Goal: Transaction & Acquisition: Purchase product/service

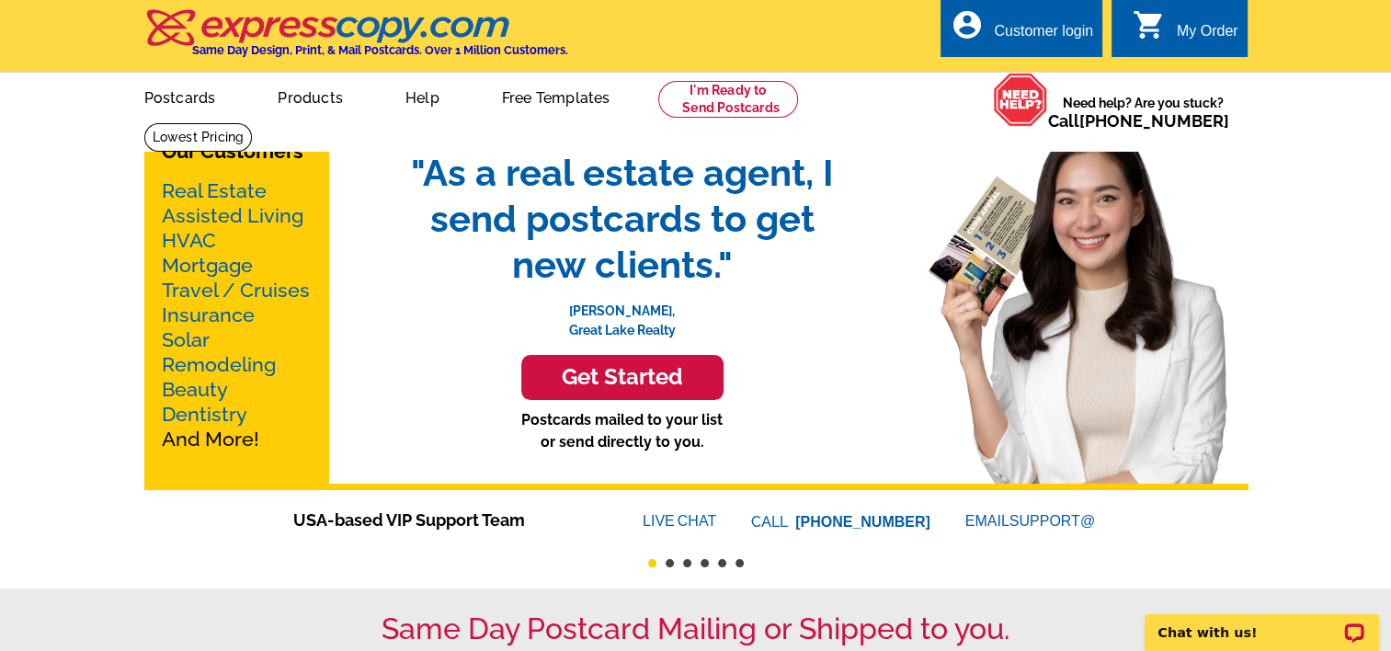
click at [224, 195] on link "Real Estate" at bounding box center [214, 190] width 105 height 23
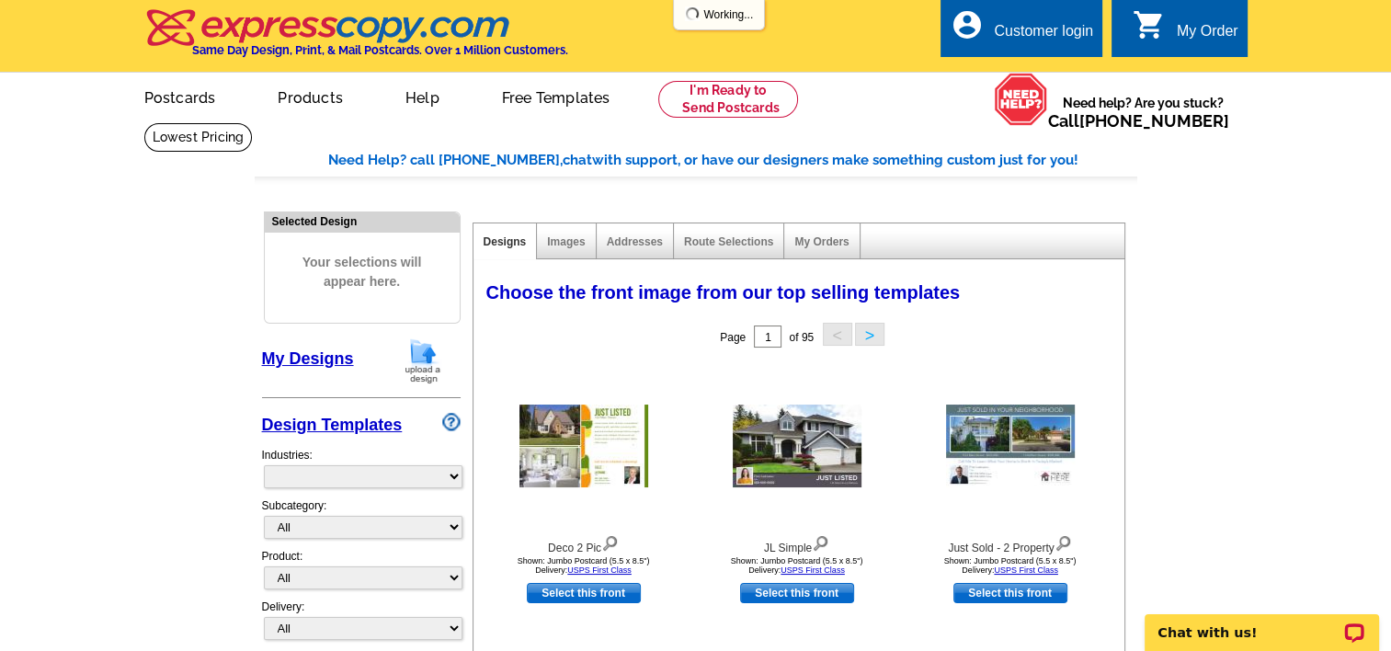
select select "785"
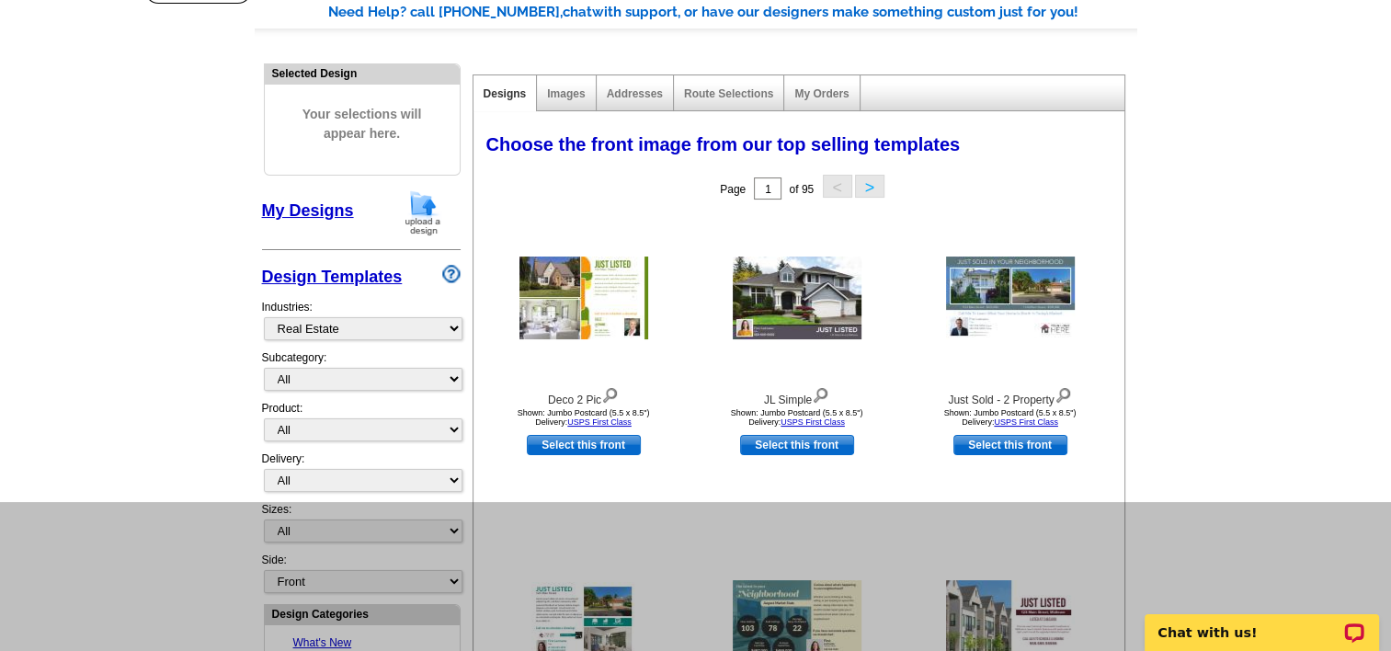
scroll to position [139, 0]
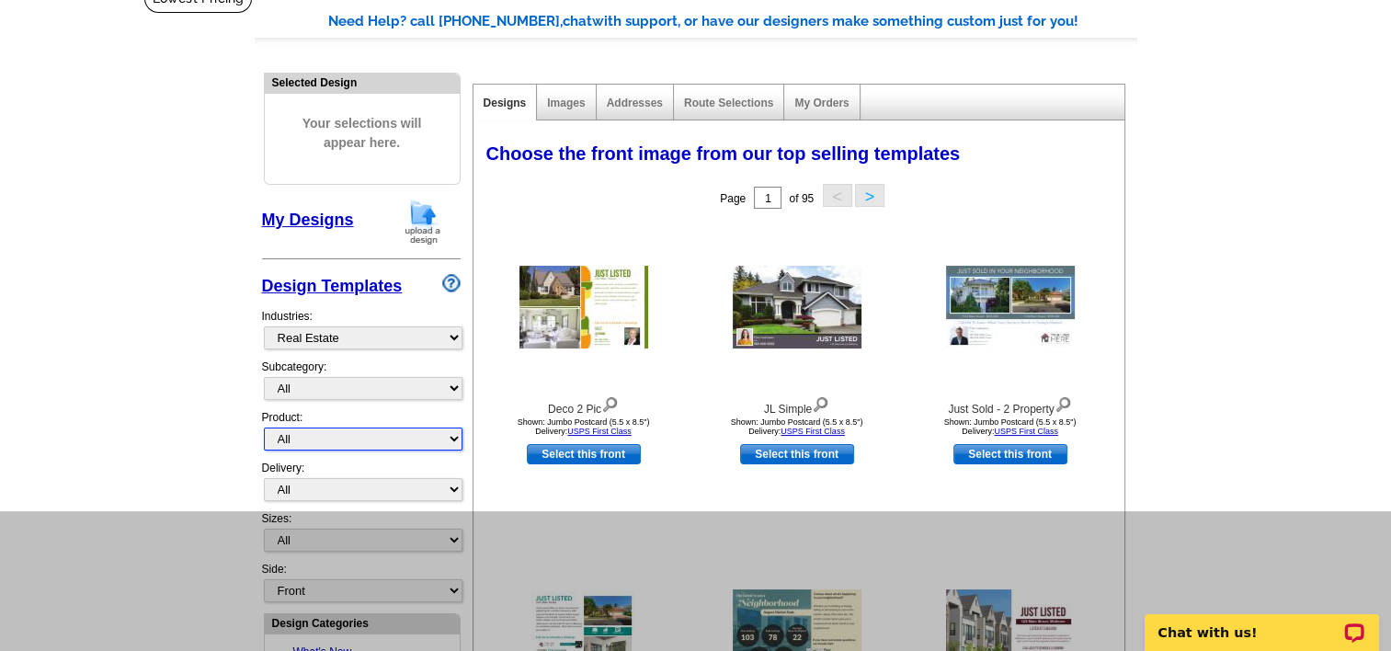
click at [443, 430] on select "All Postcards Letters and flyers Business Cards Door Hangers Greeting Cards" at bounding box center [363, 439] width 199 height 23
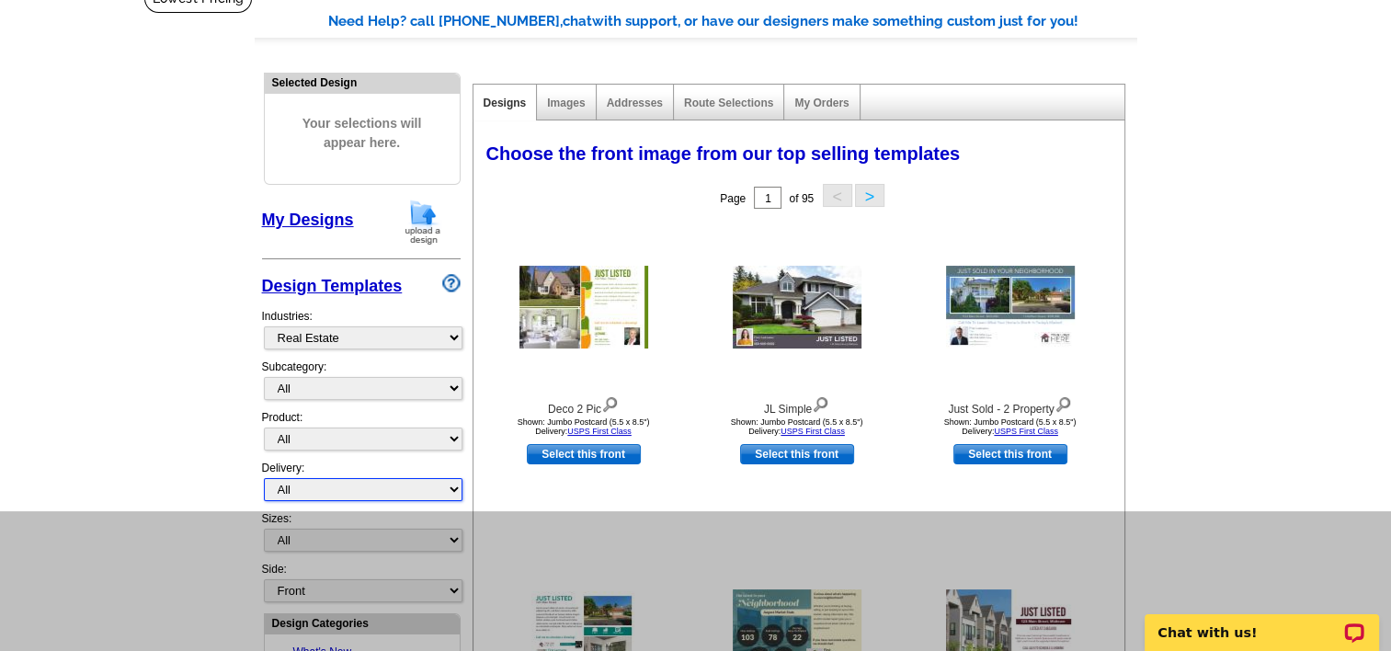
click at [422, 481] on select "All First Class Mail Shipped to Me EDDM Save 66% on Postage" at bounding box center [363, 489] width 199 height 23
select select "4"
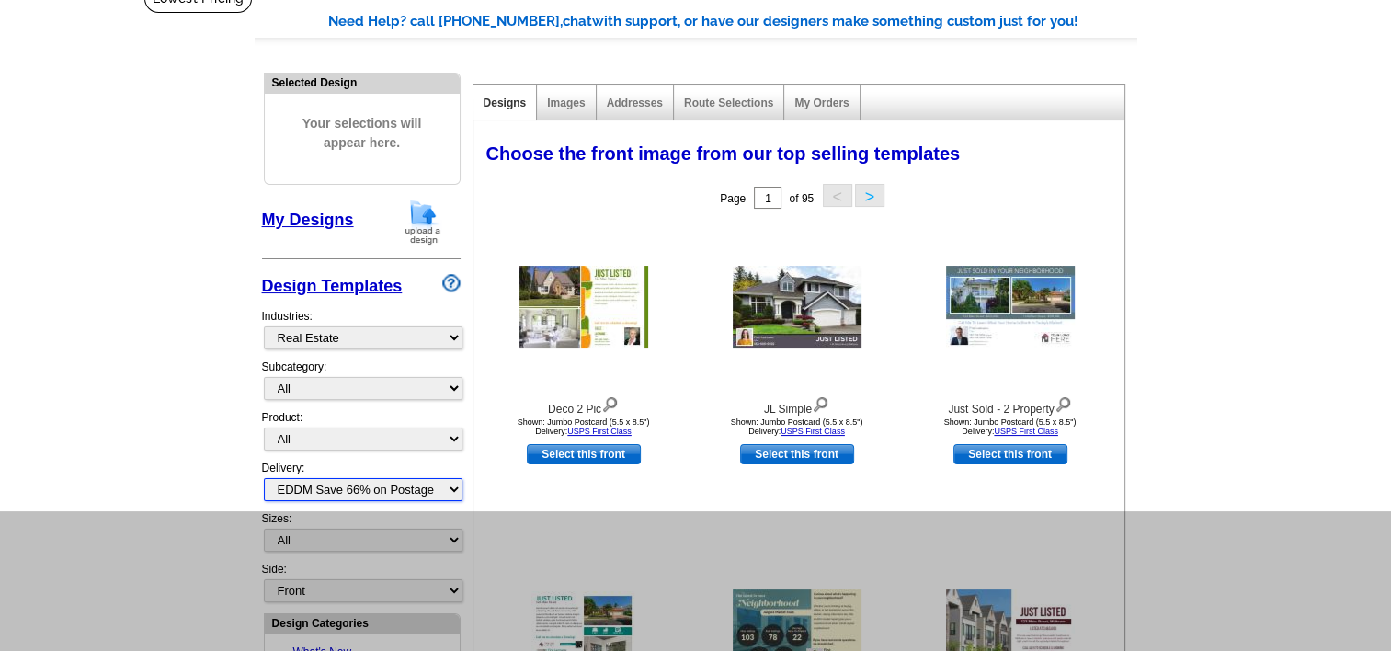
click at [264, 478] on select "All First Class Mail Shipped to Me EDDM Save 66% on Postage" at bounding box center [363, 489] width 199 height 23
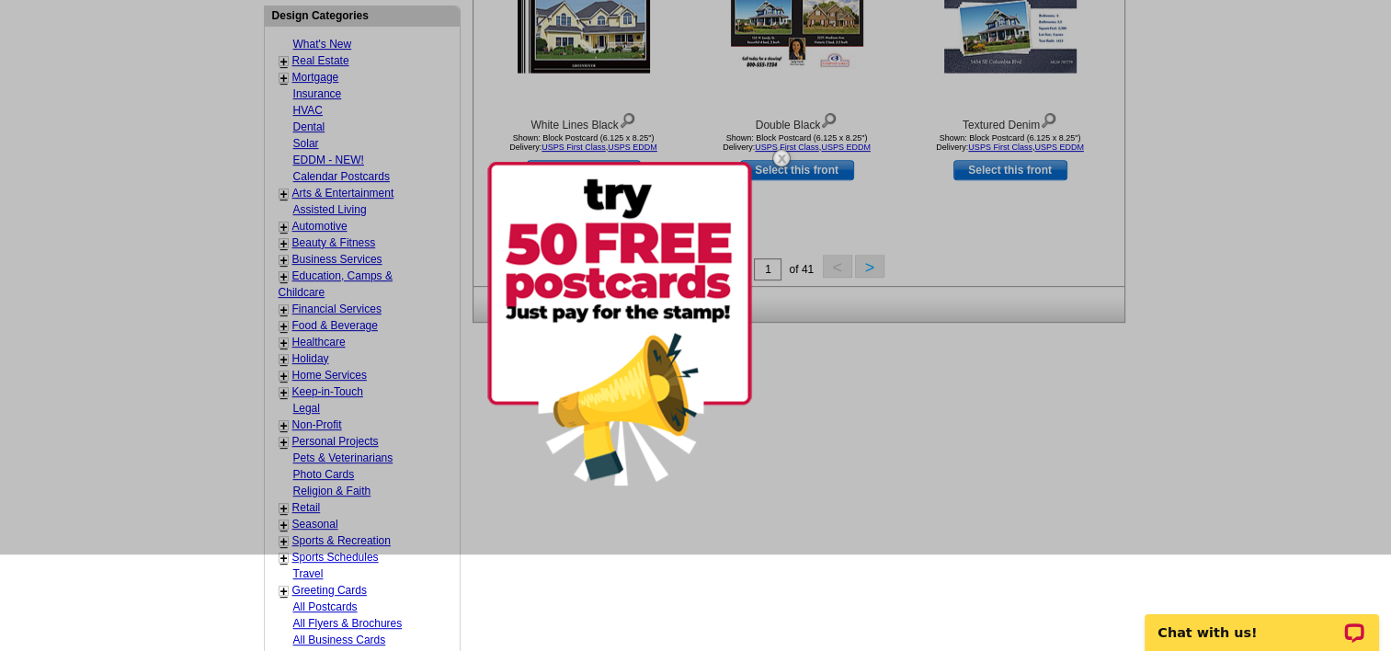
scroll to position [759, 0]
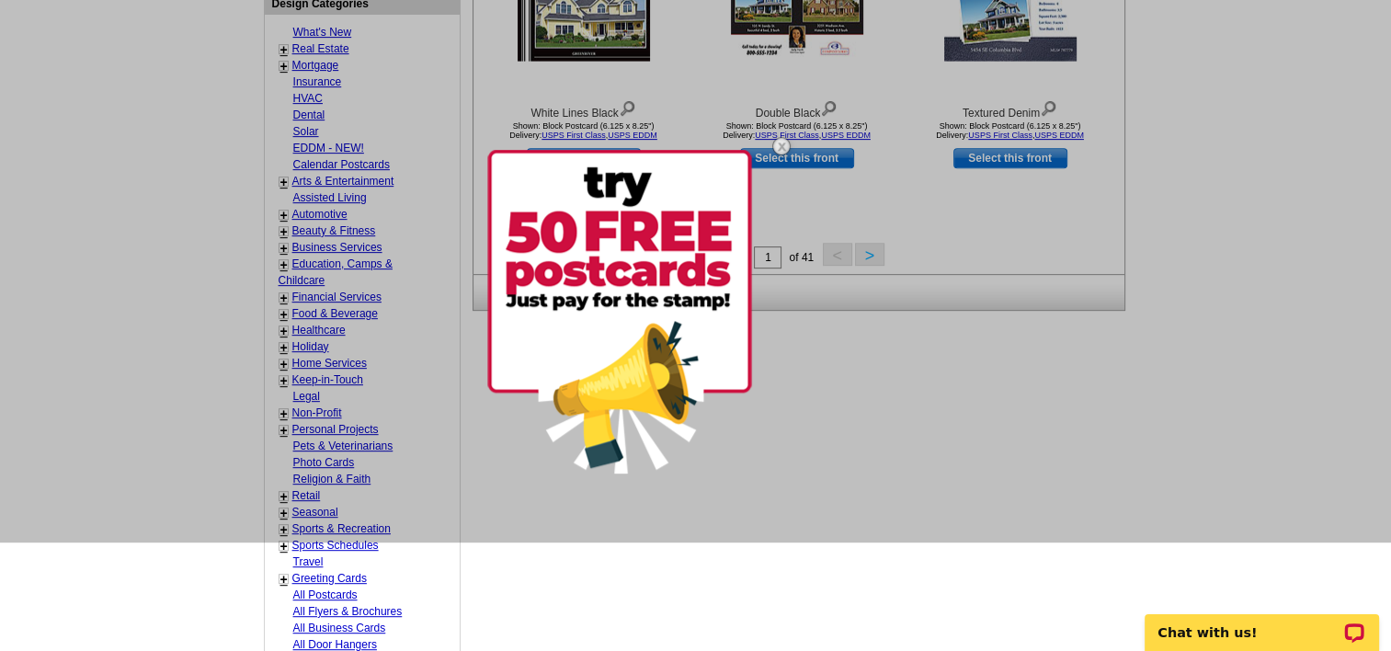
click at [331, 420] on div at bounding box center [695, 217] width 1391 height 651
click at [342, 426] on div at bounding box center [695, 217] width 1391 height 651
click at [340, 424] on div at bounding box center [695, 217] width 1391 height 651
click at [285, 422] on div at bounding box center [695, 217] width 1391 height 651
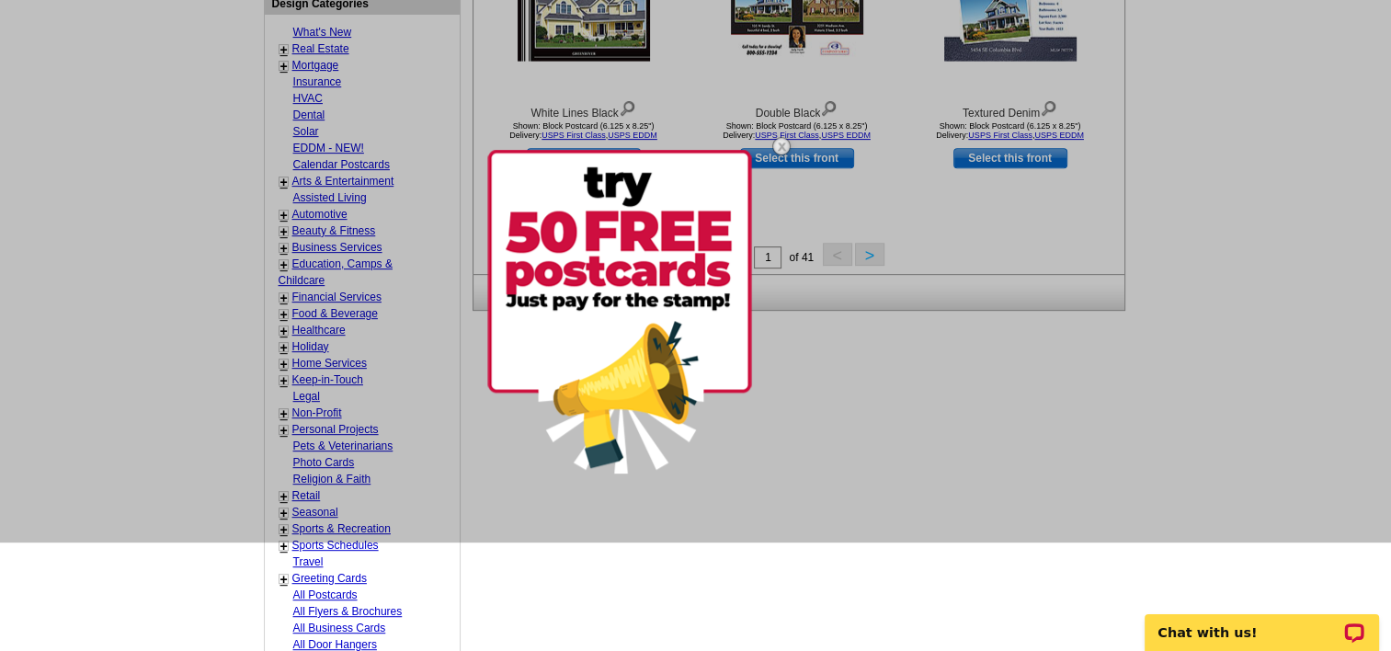
click at [325, 588] on link "All Postcards" at bounding box center [325, 594] width 64 height 13
select select "971"
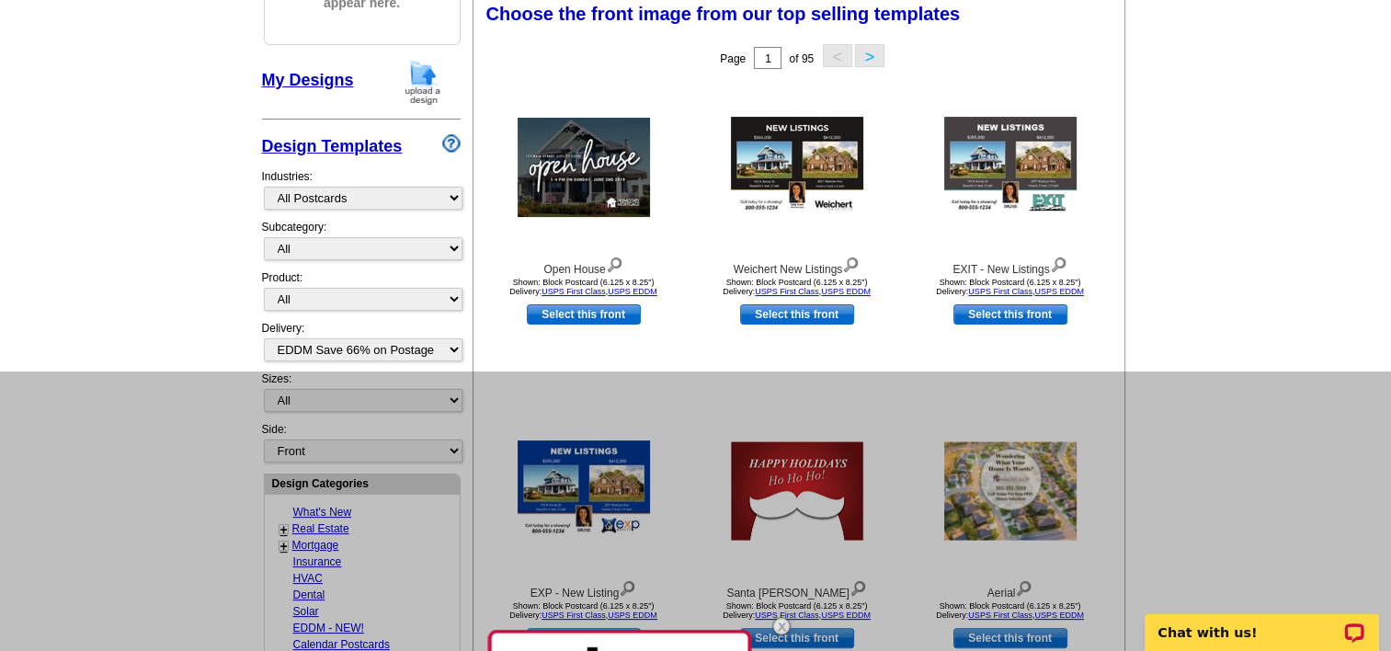
scroll to position [271, 0]
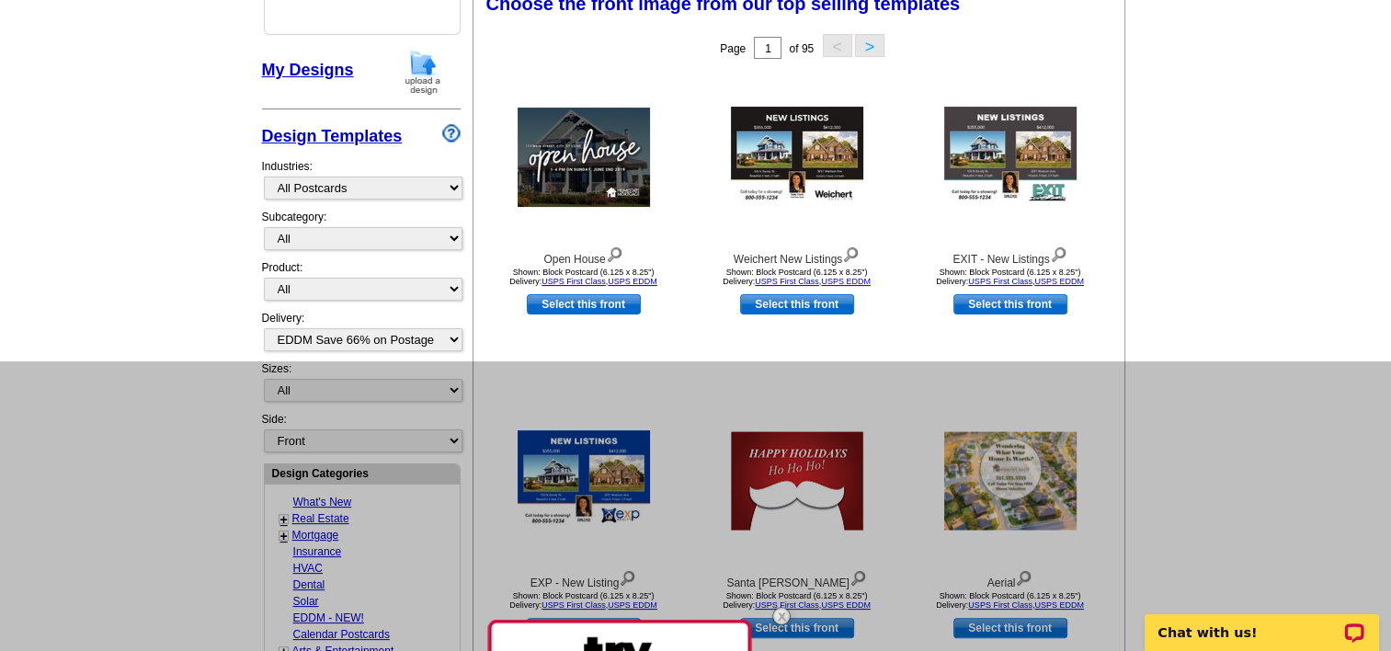
scroll to position [313, 0]
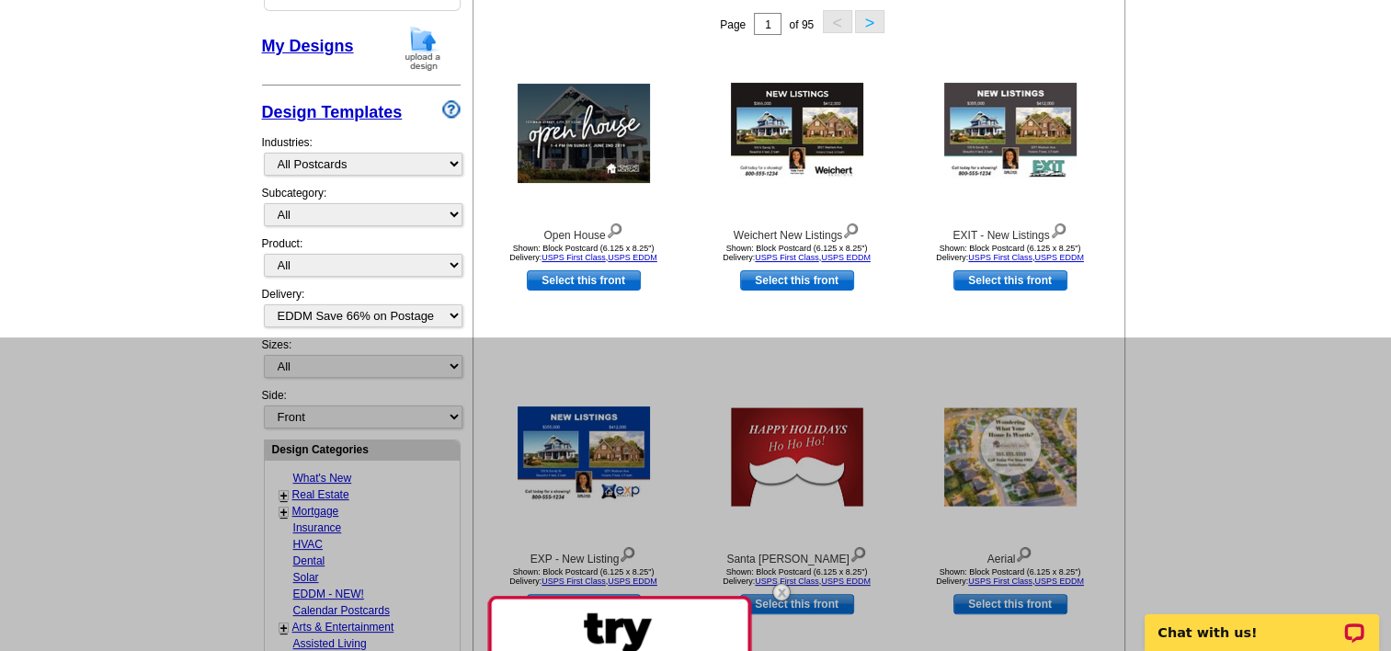
click at [325, 469] on div at bounding box center [695, 662] width 1391 height 651
click at [300, 585] on div at bounding box center [695, 662] width 1391 height 651
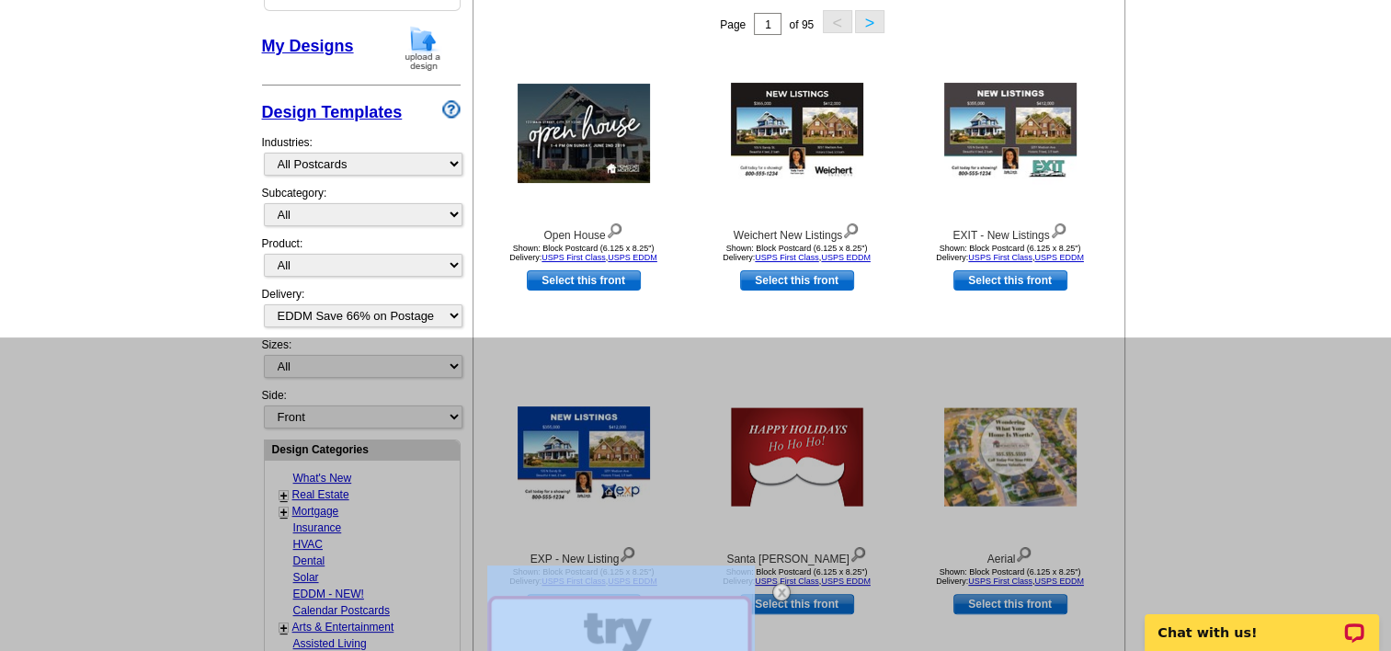
click at [300, 585] on div at bounding box center [695, 662] width 1391 height 651
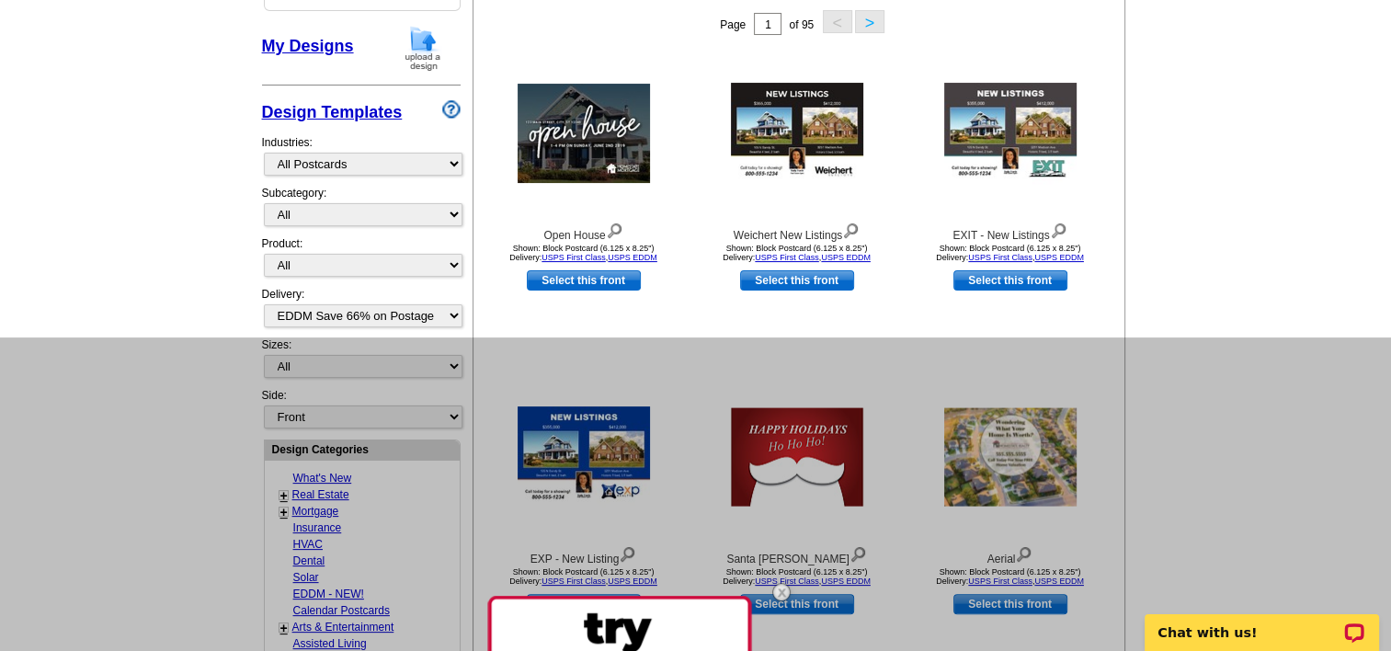
click at [299, 578] on div at bounding box center [695, 662] width 1391 height 651
click at [298, 579] on div at bounding box center [695, 662] width 1391 height 651
click at [296, 588] on div at bounding box center [695, 662] width 1391 height 651
click at [295, 588] on div at bounding box center [695, 662] width 1391 height 651
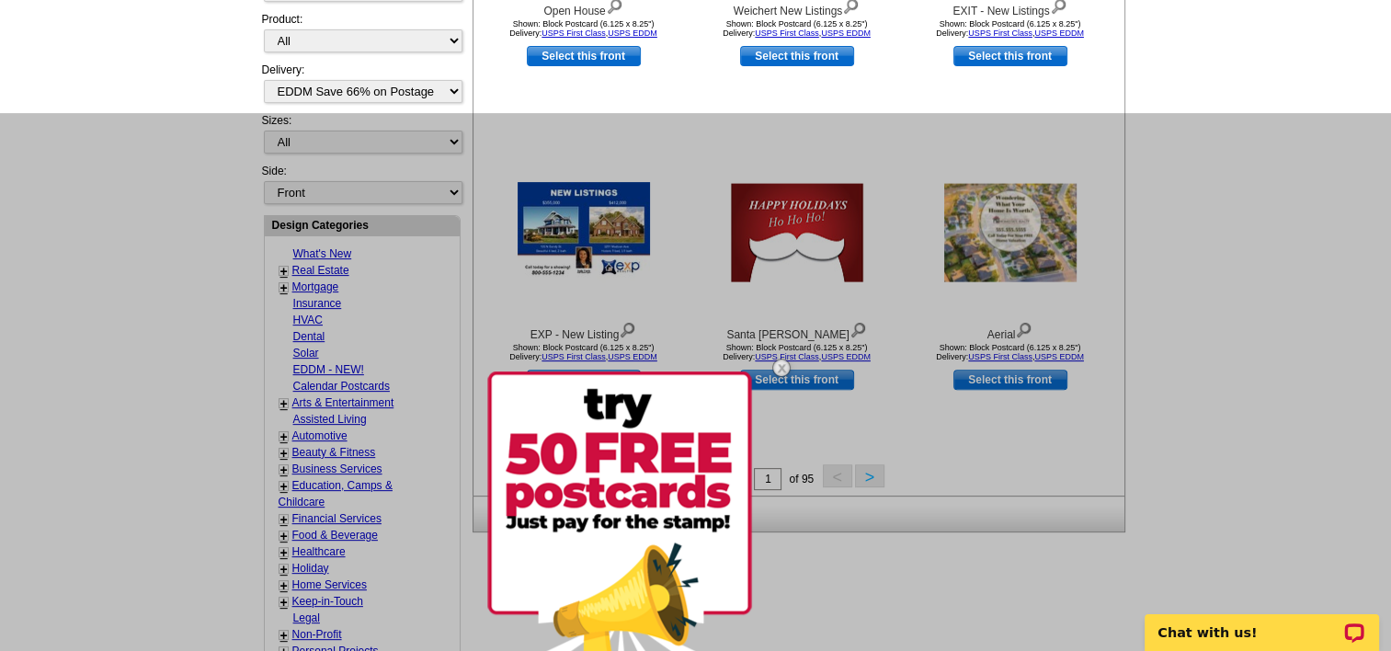
scroll to position [533, 0]
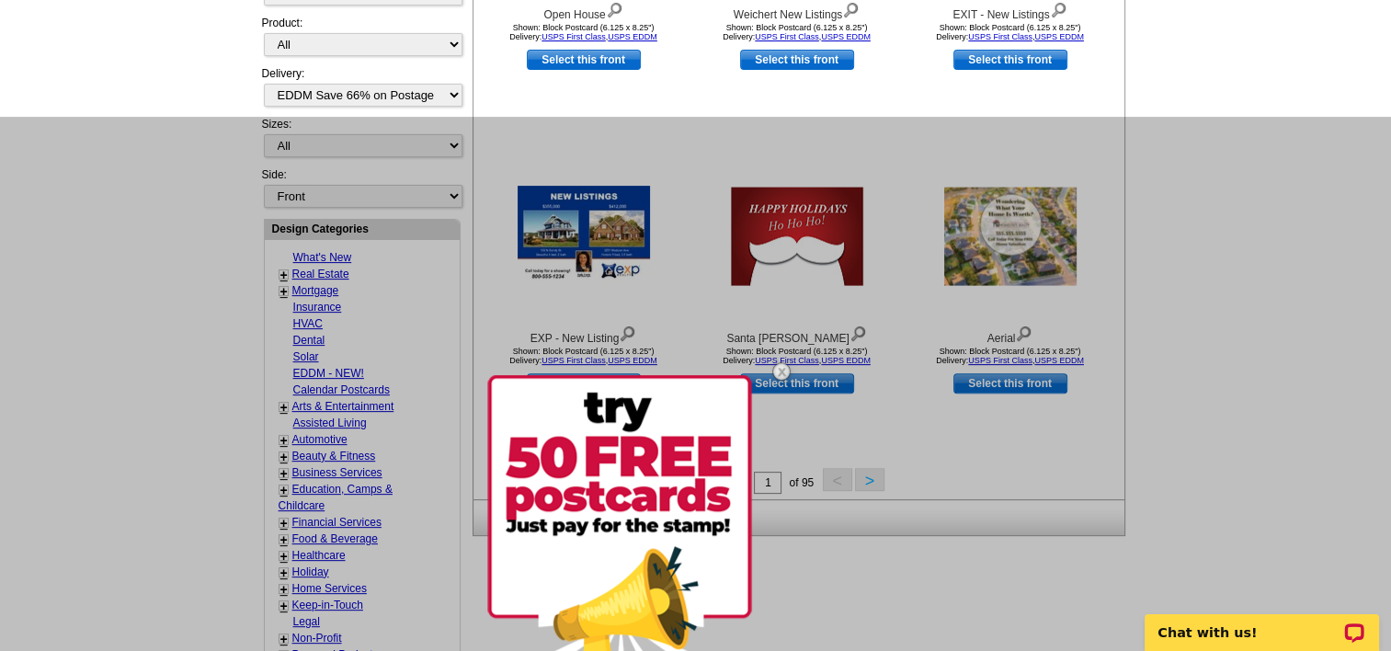
click at [1302, 167] on div at bounding box center [695, 442] width 1391 height 651
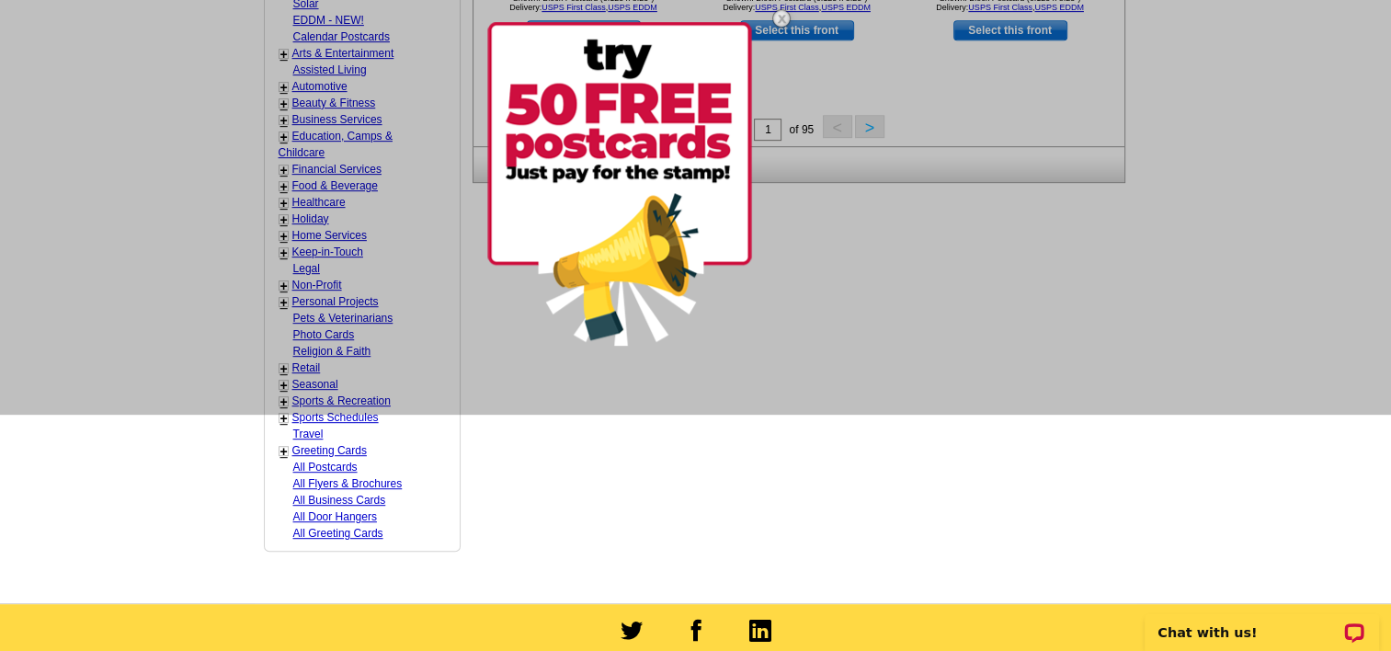
scroll to position [890, 0]
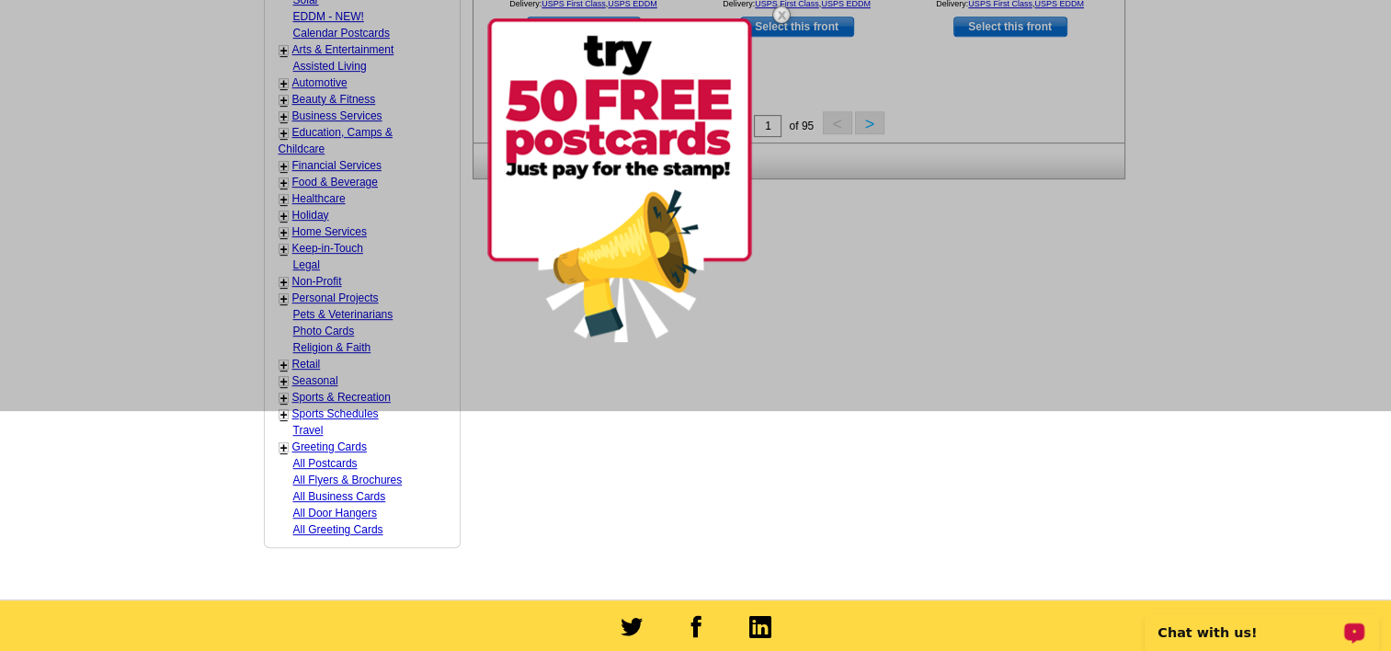
click at [1215, 633] on p "Chat with us!" at bounding box center [1249, 632] width 182 height 15
click at [783, 12] on img at bounding box center [781, 14] width 53 height 53
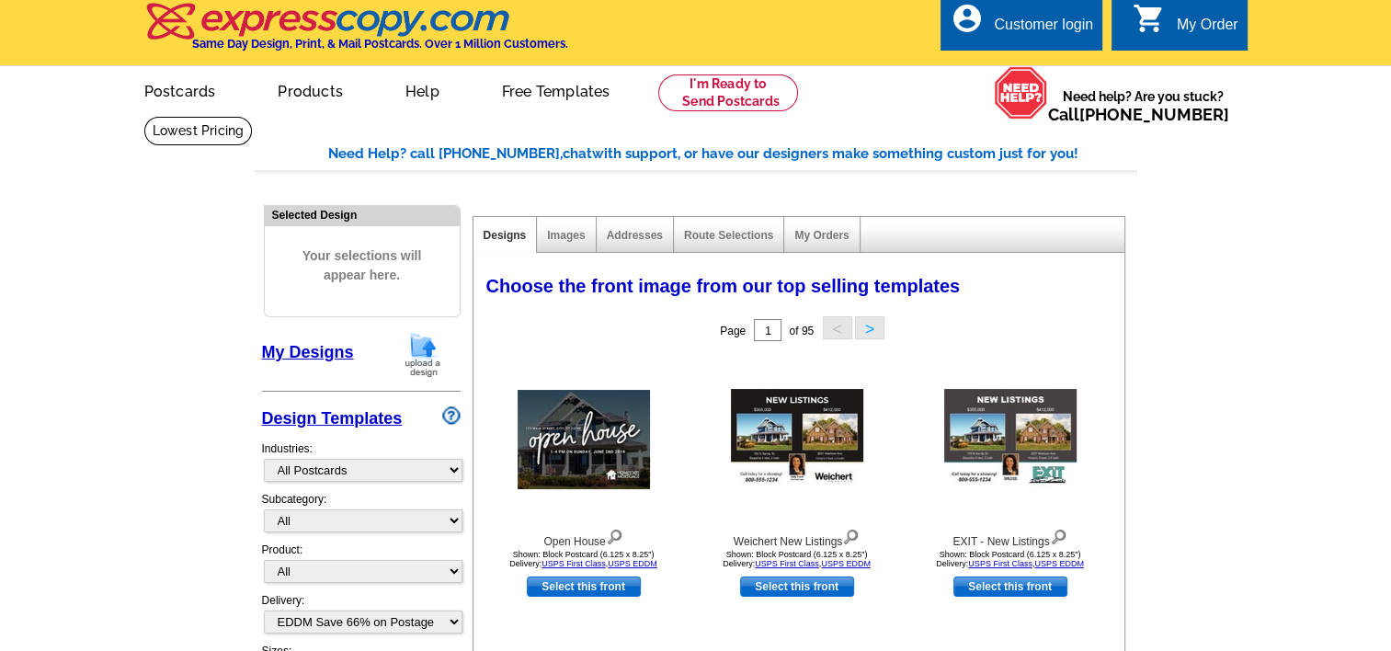
scroll to position [0, 0]
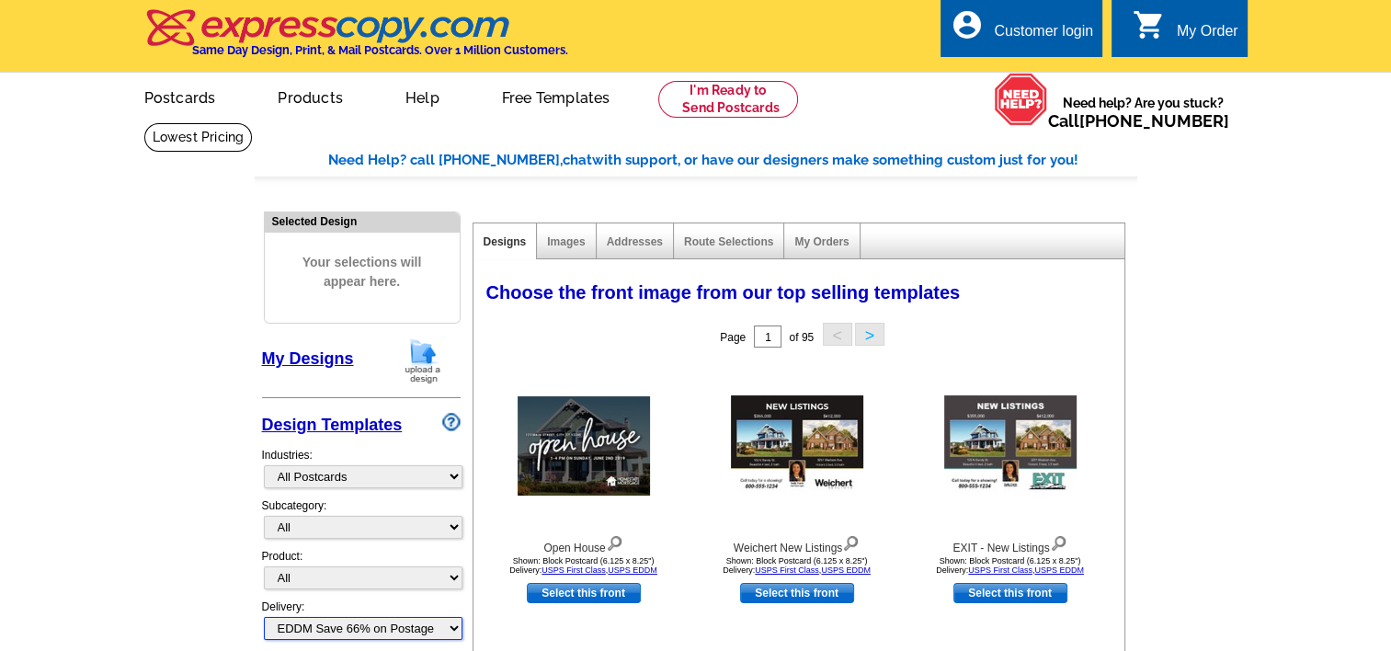
click at [451, 623] on select "All First Class Mail Shipped to Me EDDM Save 66% on Postage" at bounding box center [363, 628] width 199 height 23
select select
click at [264, 617] on select "All First Class Mail Shipped to Me EDDM Save 66% on Postage" at bounding box center [363, 628] width 199 height 23
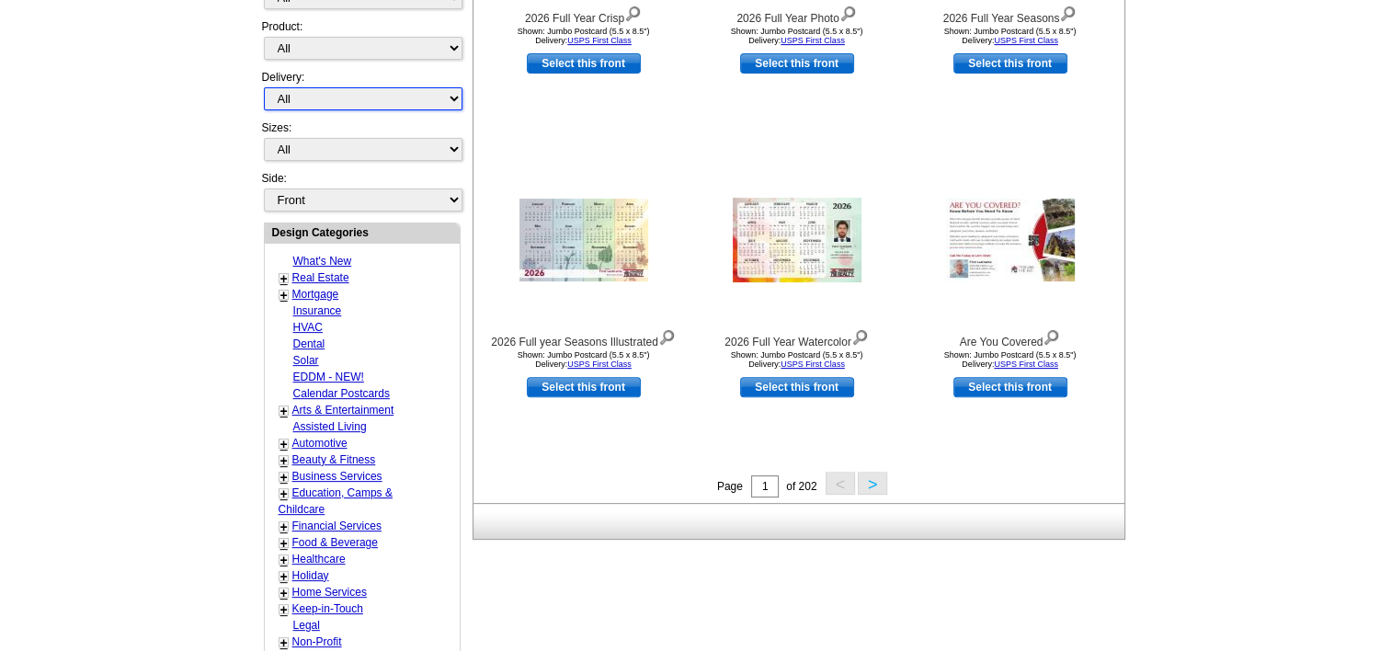
scroll to position [576, 0]
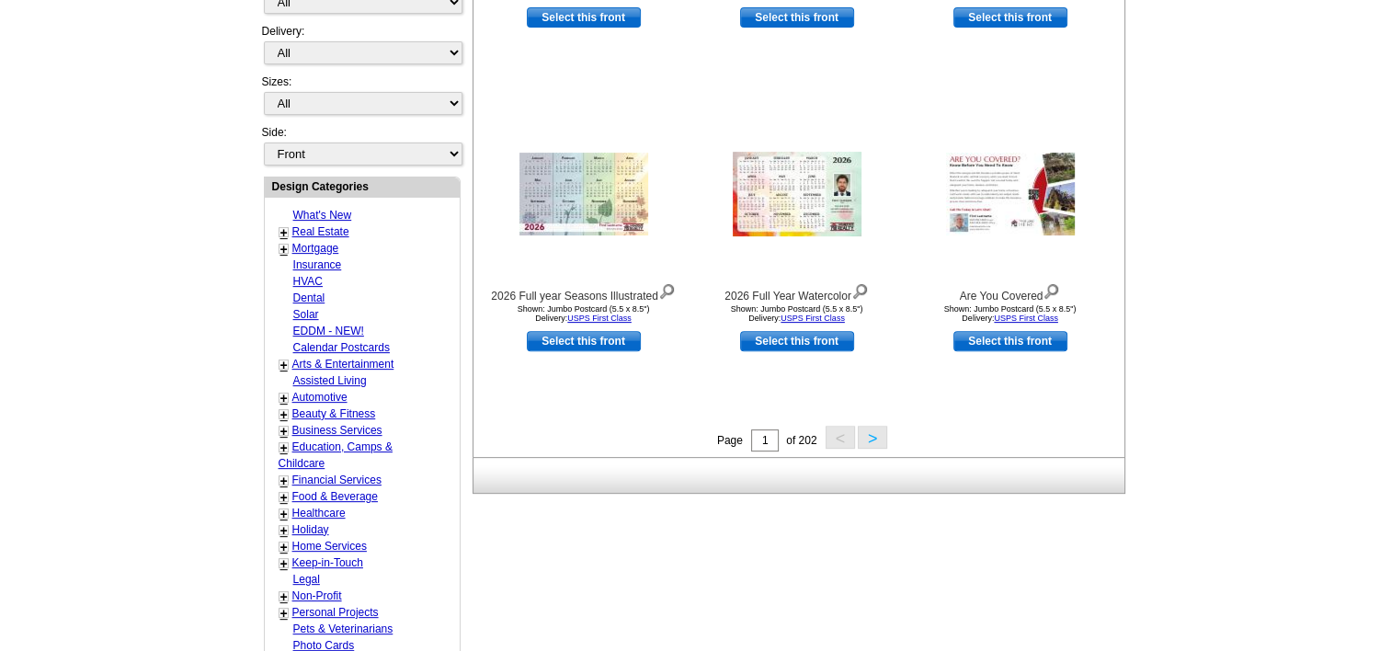
click at [327, 225] on link "Real Estate" at bounding box center [320, 231] width 57 height 13
select select "785"
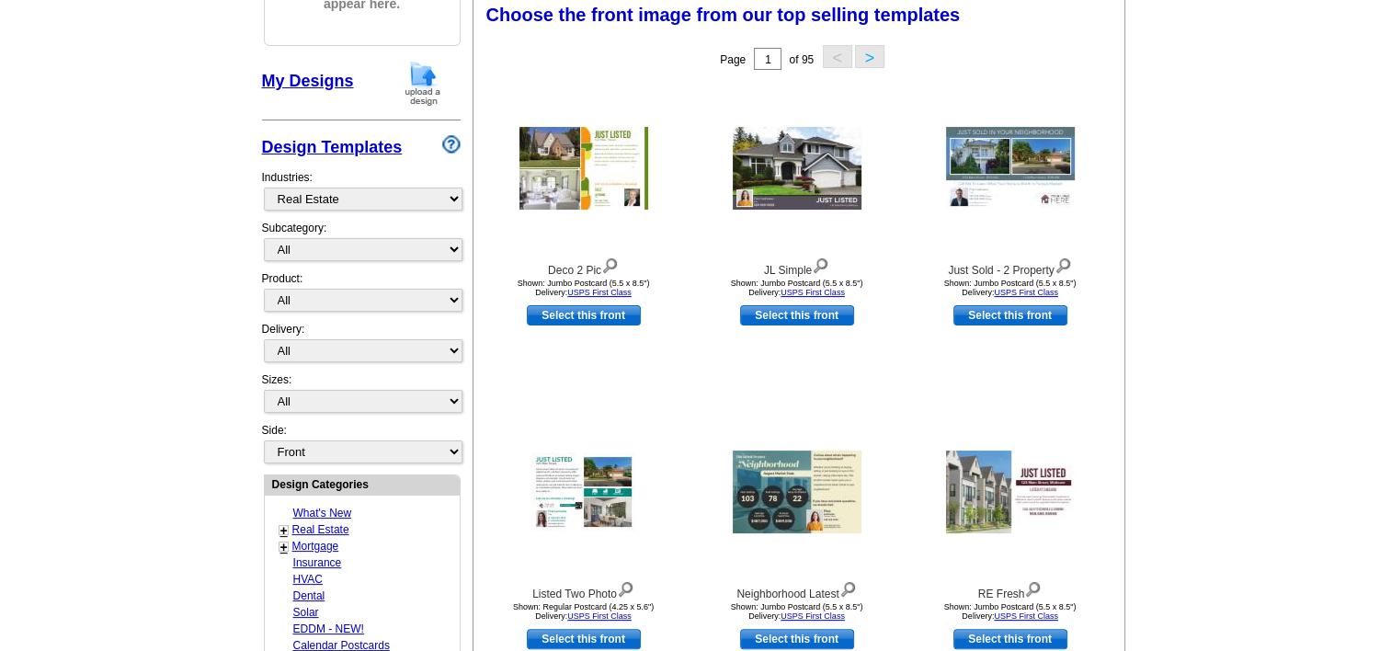
scroll to position [271, 0]
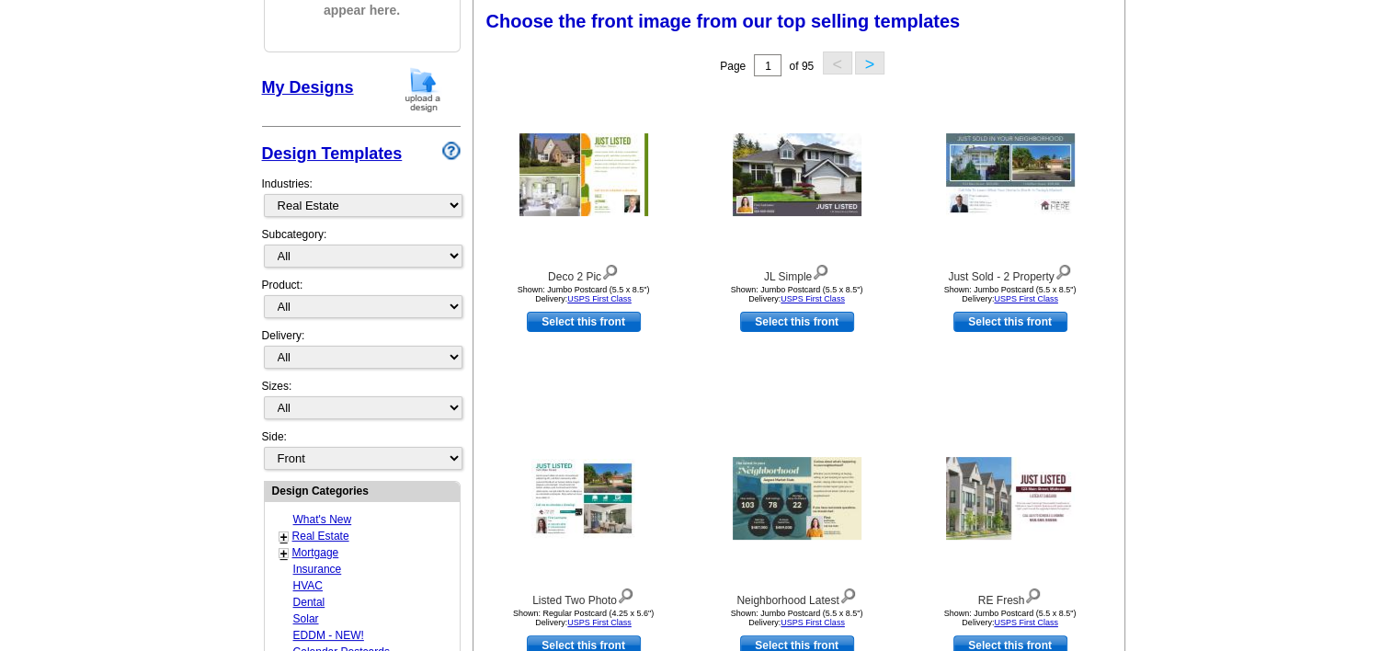
click at [452, 145] on img at bounding box center [451, 151] width 18 height 18
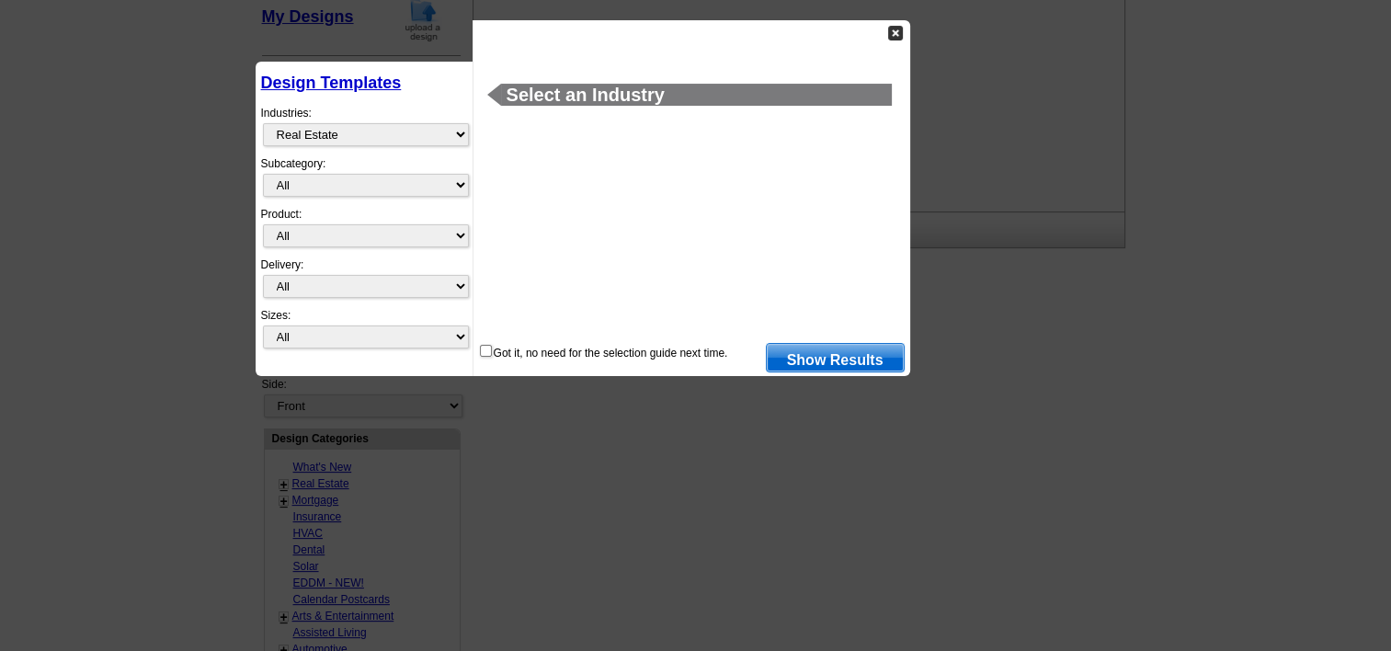
scroll to position [345, 0]
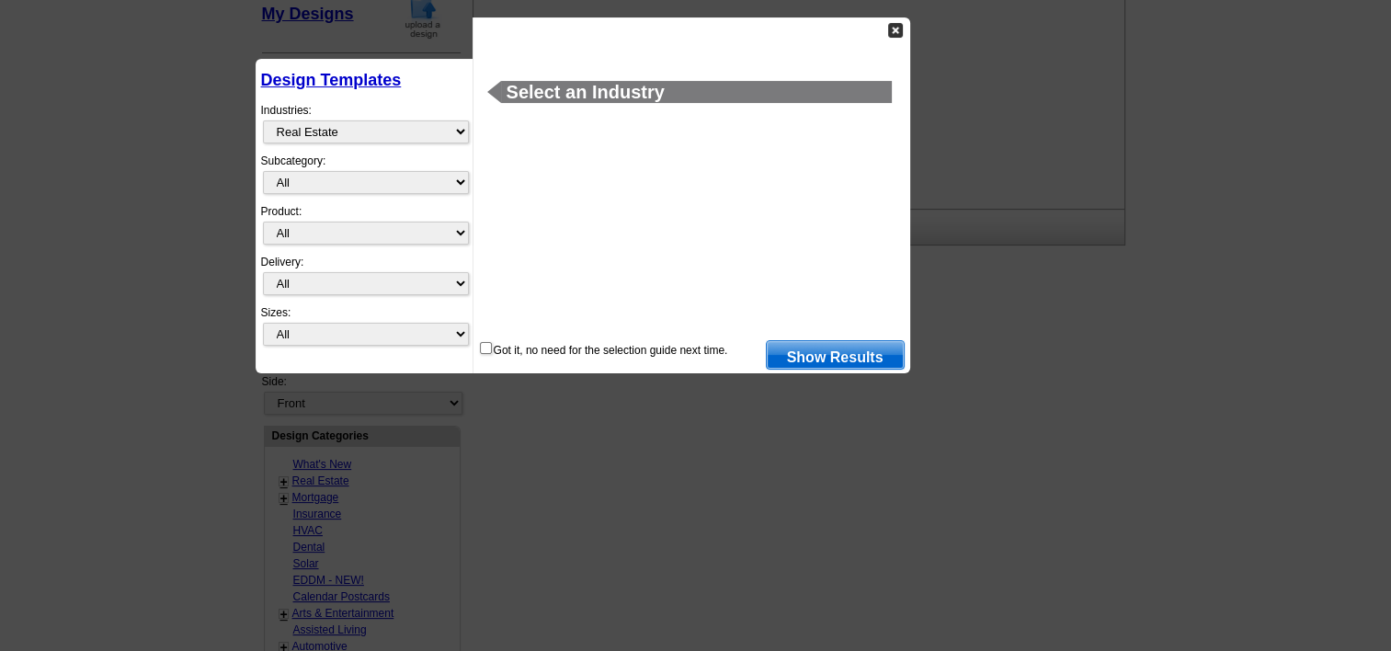
click at [891, 34] on img at bounding box center [895, 30] width 15 height 15
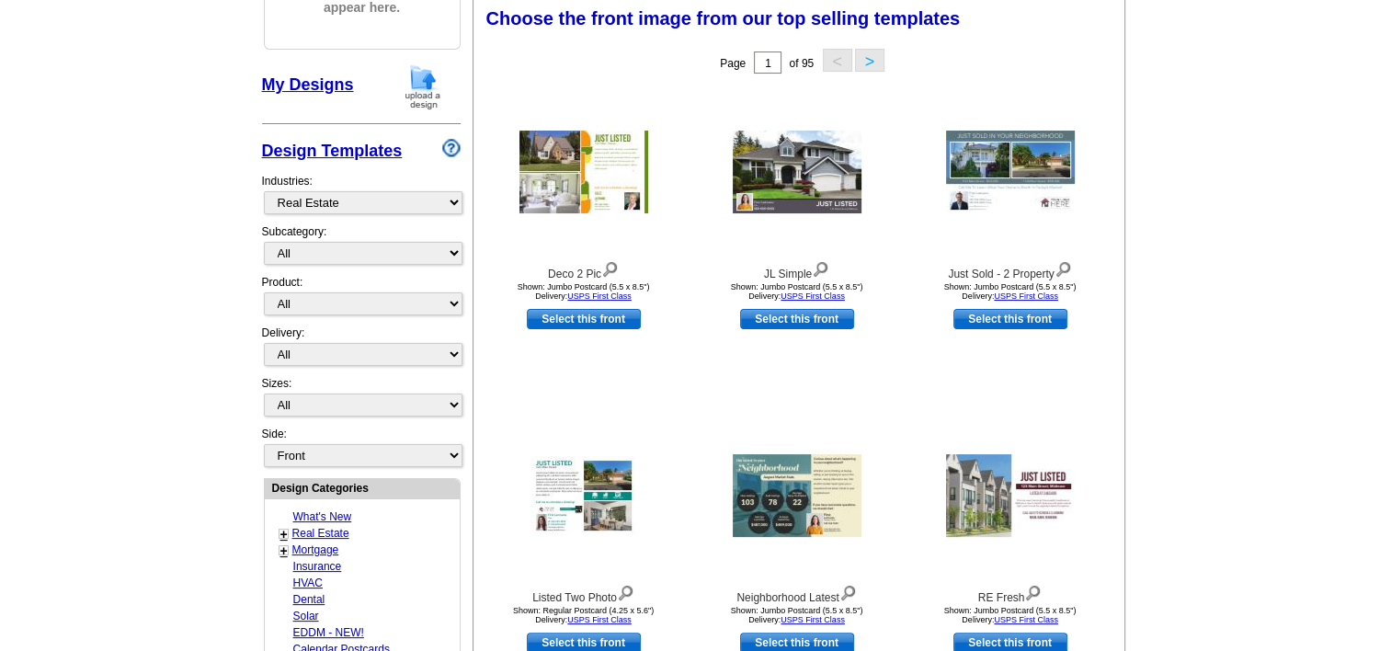
scroll to position [271, 0]
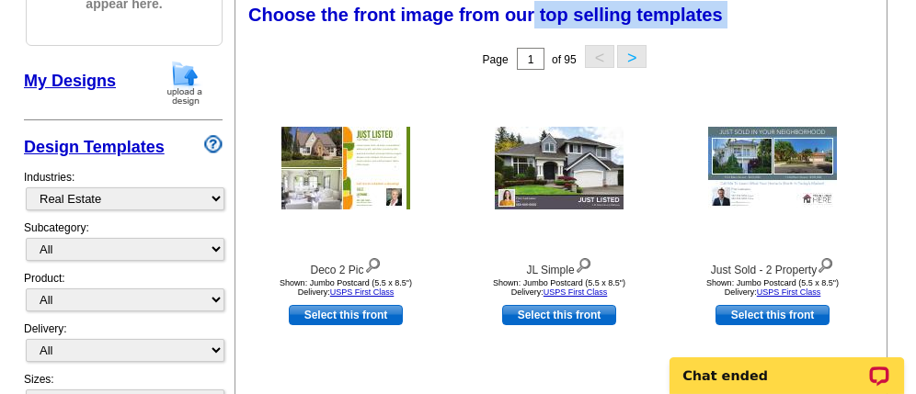
drag, startPoint x: 562, startPoint y: 14, endPoint x: 856, endPoint y: 31, distance: 294.7
click at [856, 31] on div "Choose the front image from our top selling templates Select one of the templat…" at bounding box center [564, 18] width 651 height 44
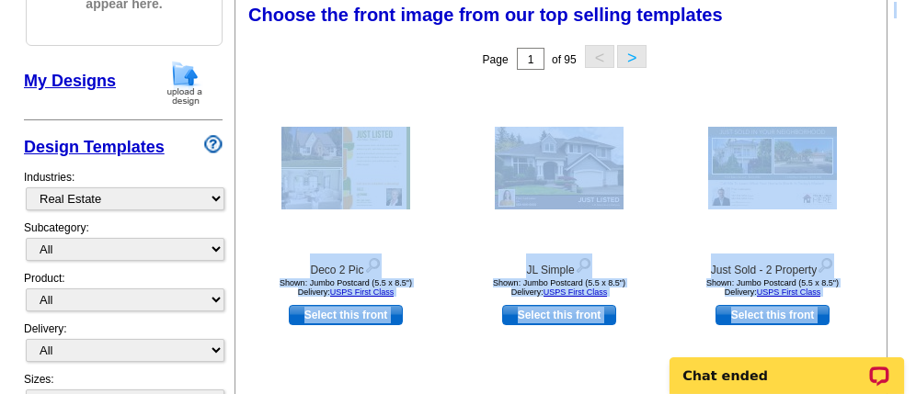
drag, startPoint x: 856, startPoint y: 31, endPoint x: 904, endPoint y: 56, distance: 53.9
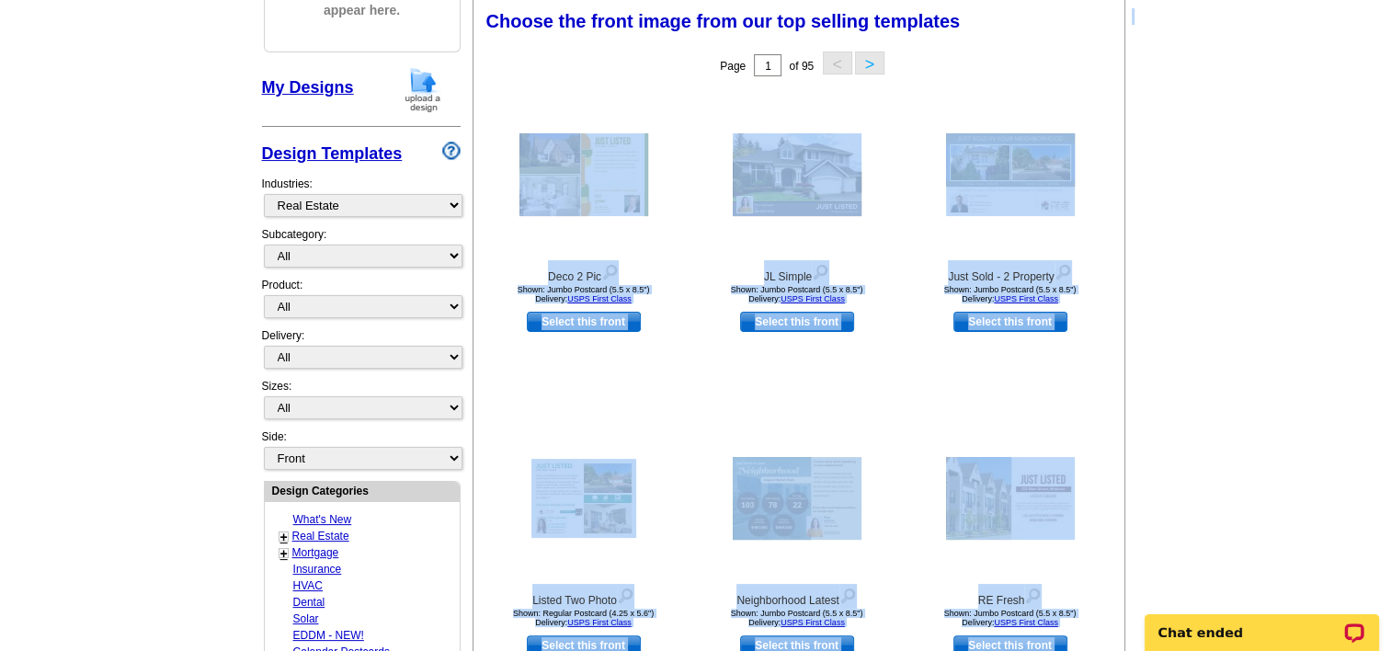
click at [1142, 182] on main "Need Help? call 800-260-5887, chat with support, or have our designers make som…" at bounding box center [695, 534] width 1391 height 1367
click at [1157, 182] on main "Need Help? call 800-260-5887, chat with support, or have our designers make som…" at bounding box center [695, 534] width 1391 height 1367
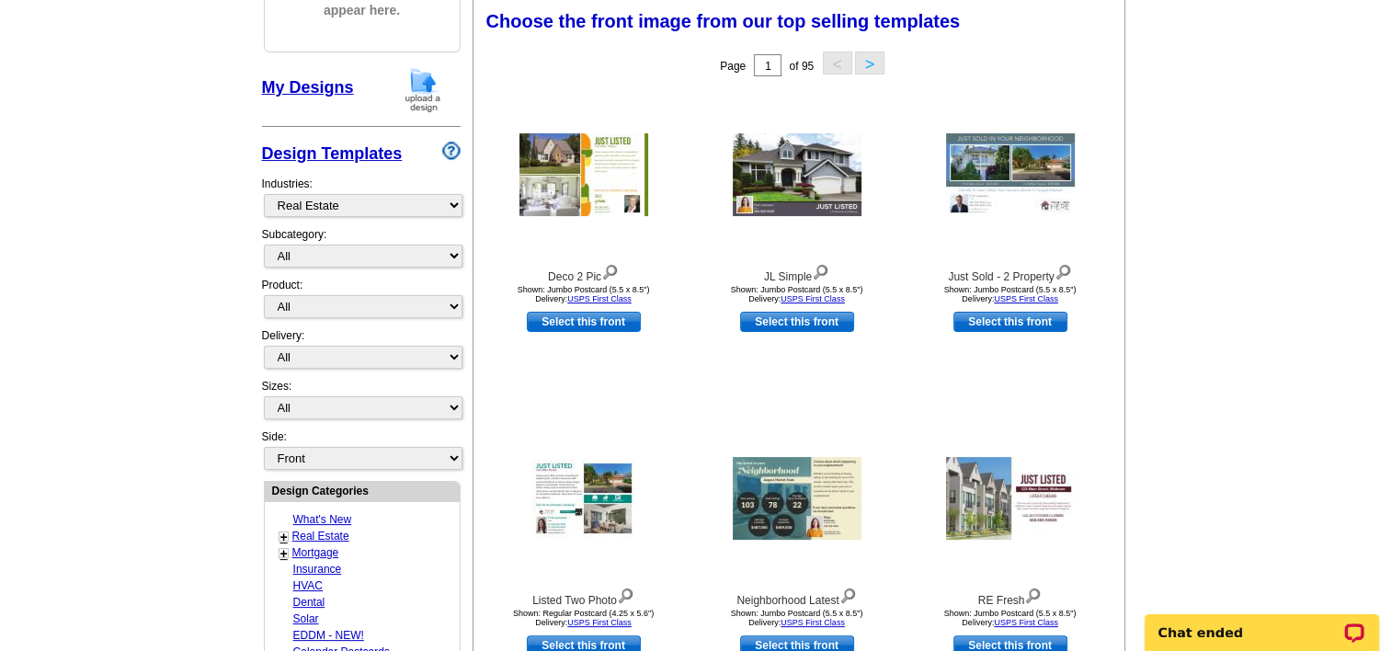
click at [1157, 178] on main "Need Help? call 800-260-5887, chat with support, or have our designers make som…" at bounding box center [695, 534] width 1391 height 1367
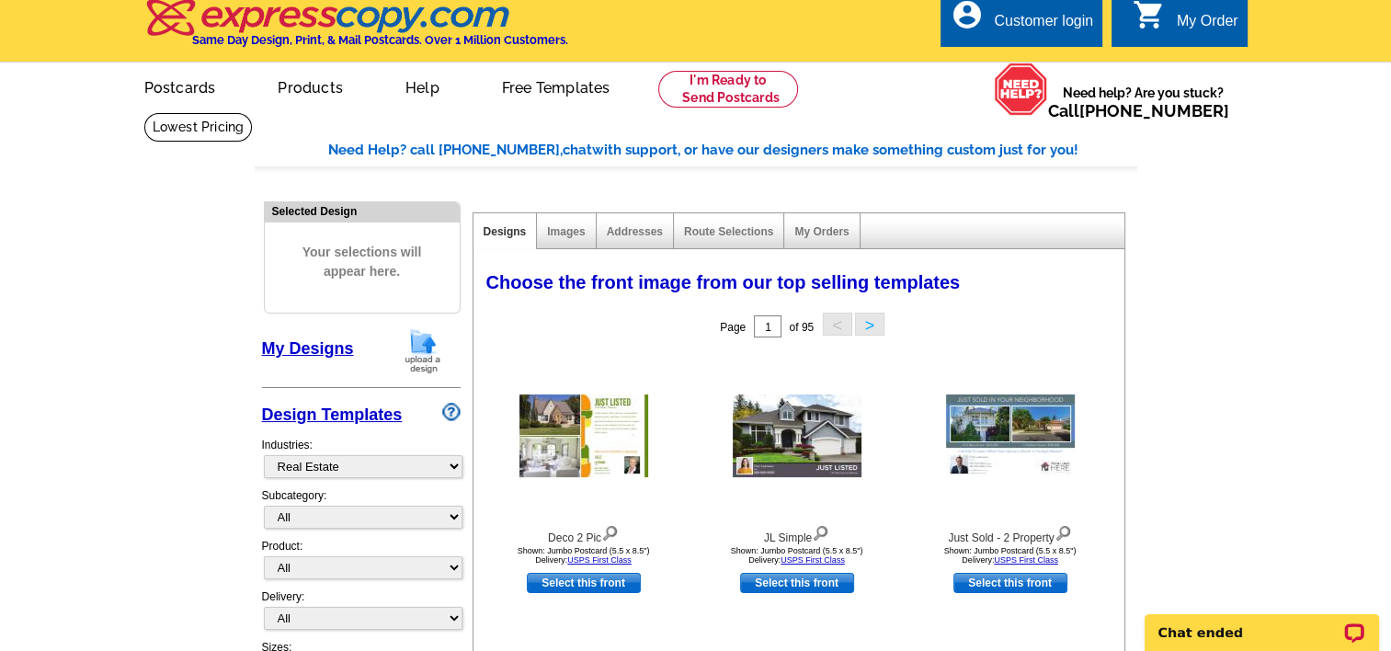
scroll to position [0, 0]
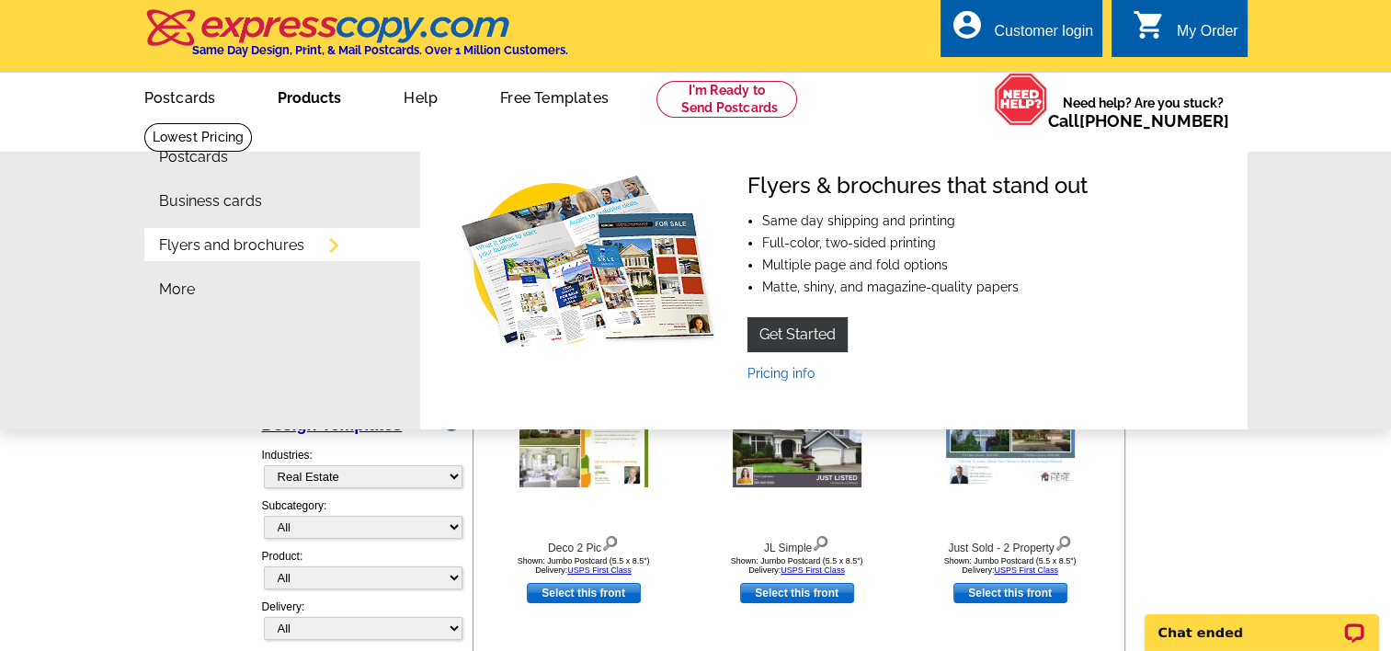
click at [263, 248] on link "Flyers and brochures" at bounding box center [231, 245] width 145 height 15
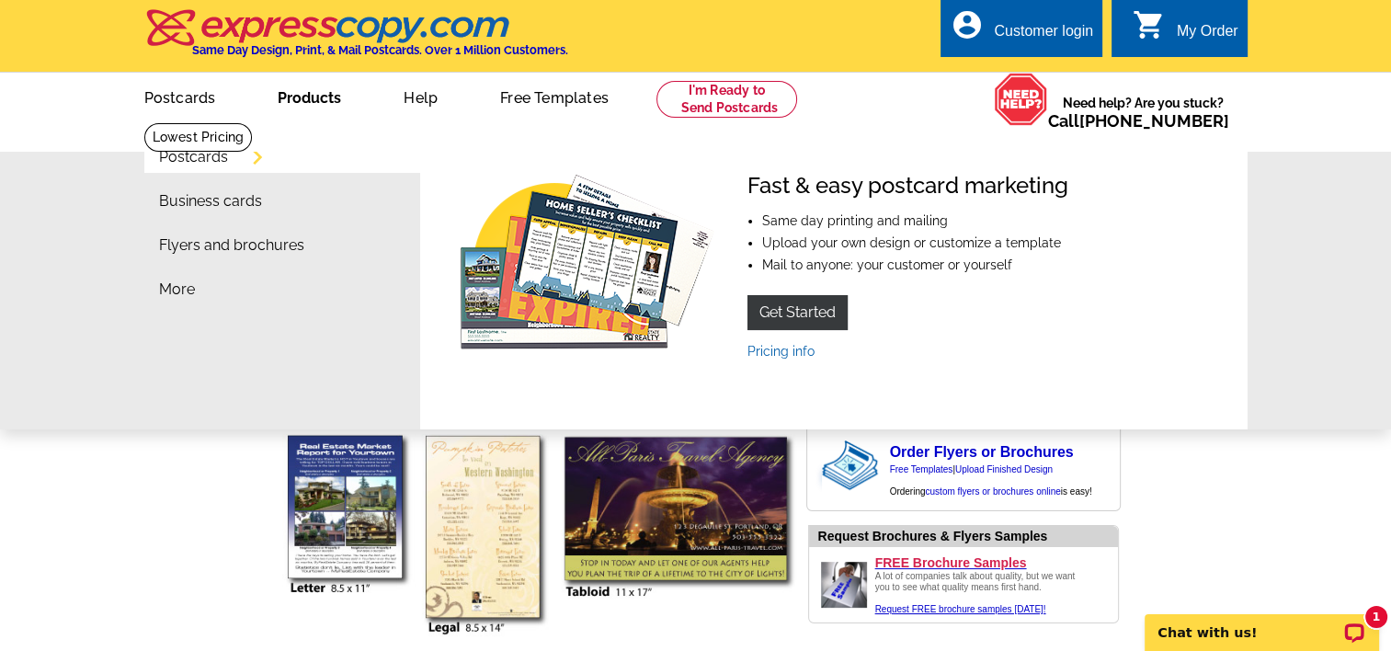
click at [1332, 196] on div "Postcards Business cards Flyers and brochures More Fast & easy postcard marketi…" at bounding box center [695, 275] width 1391 height 308
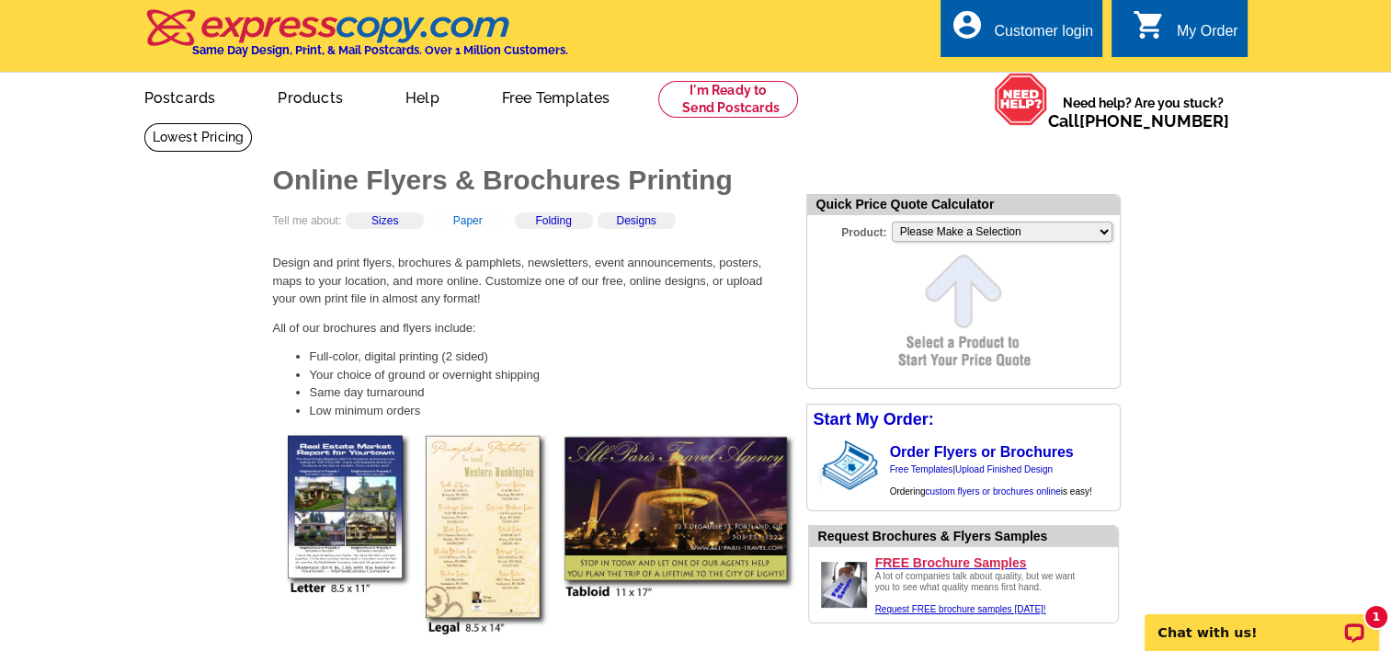
click at [460, 223] on link "Paper" at bounding box center [467, 220] width 29 height 13
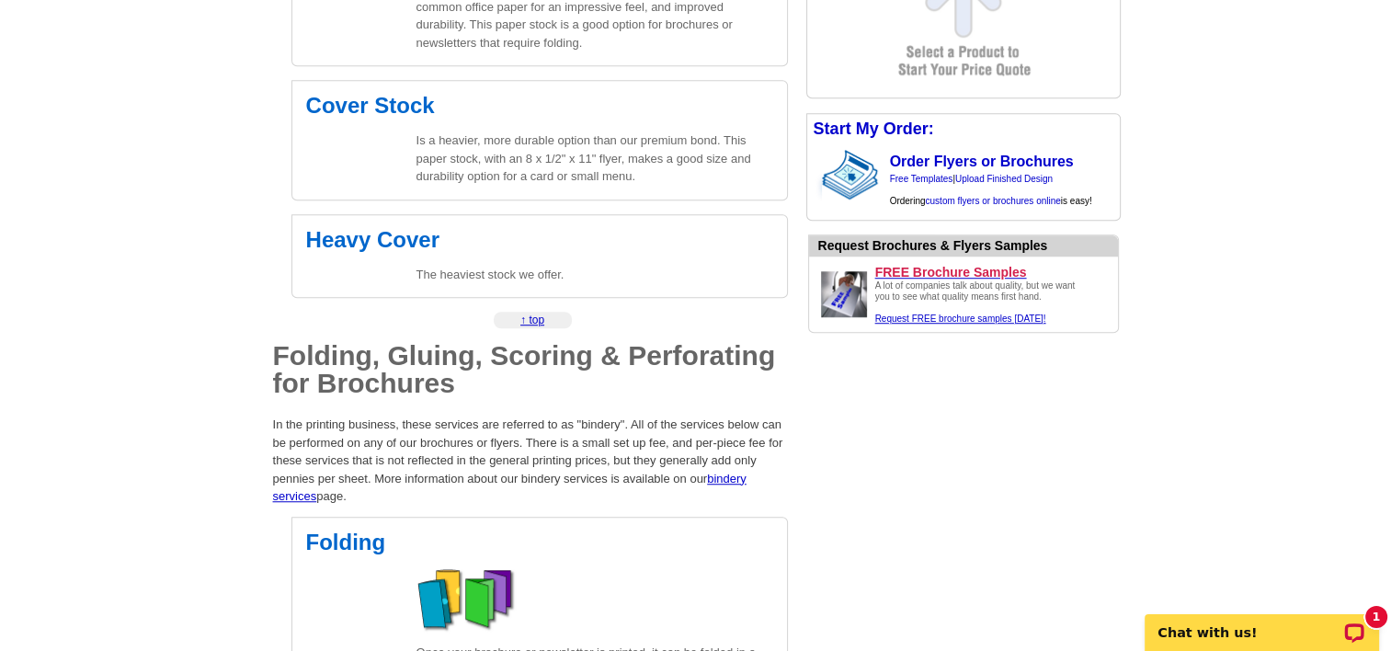
scroll to position [1314, 0]
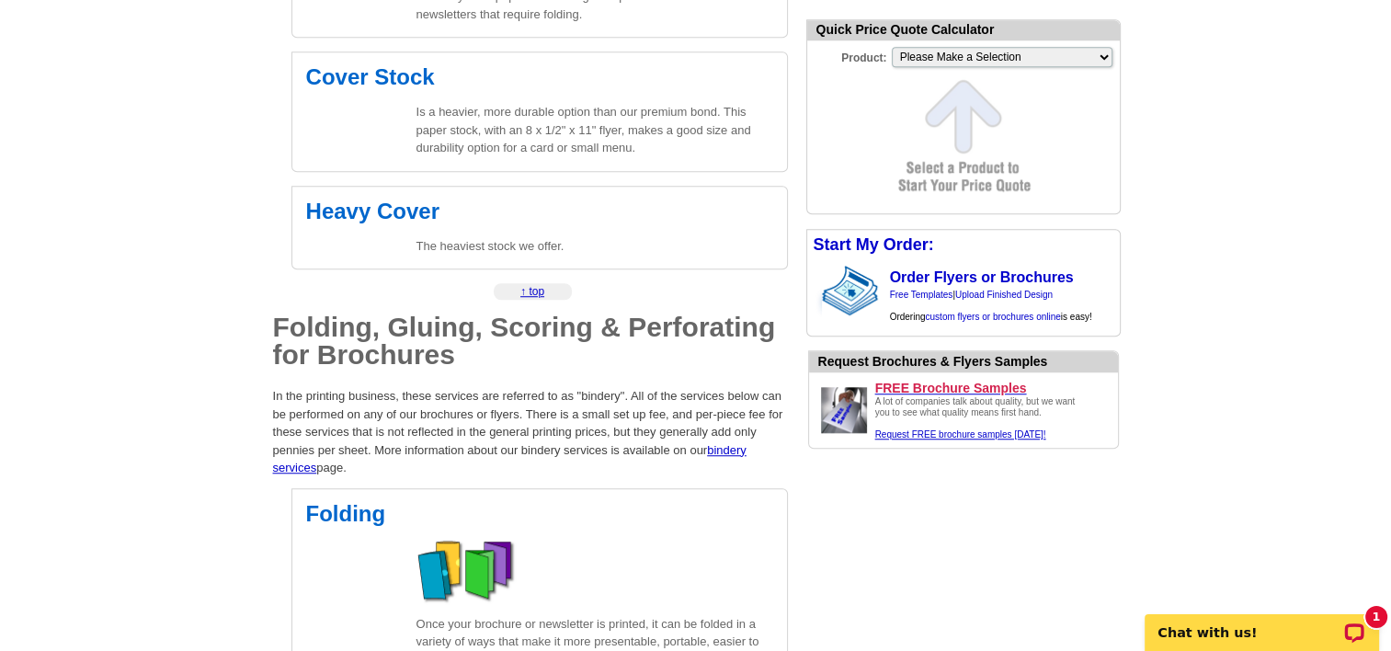
drag, startPoint x: 1351, startPoint y: 291, endPoint x: 1377, endPoint y: 296, distance: 27.1
click at [1377, 296] on main "expresscopy.com > Products & Services > Online Flyers & Brochures Printing Onli…" at bounding box center [695, 376] width 1391 height 3137
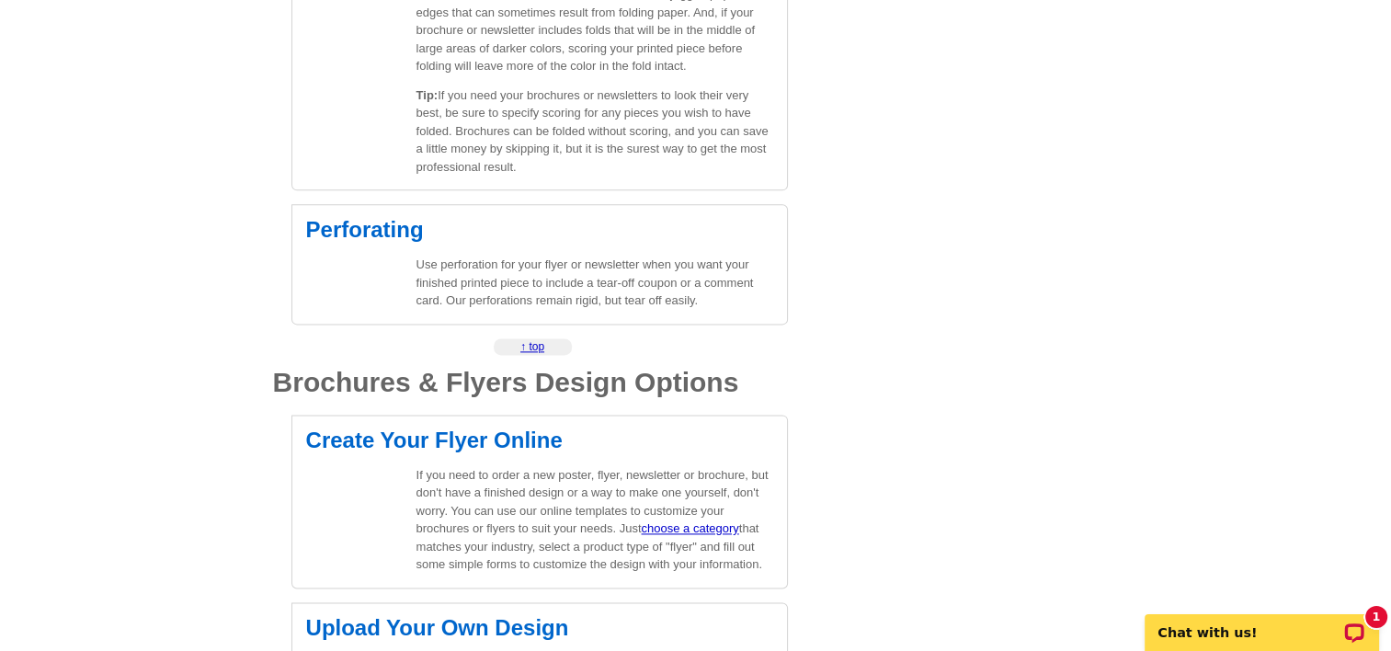
scroll to position [2325, 0]
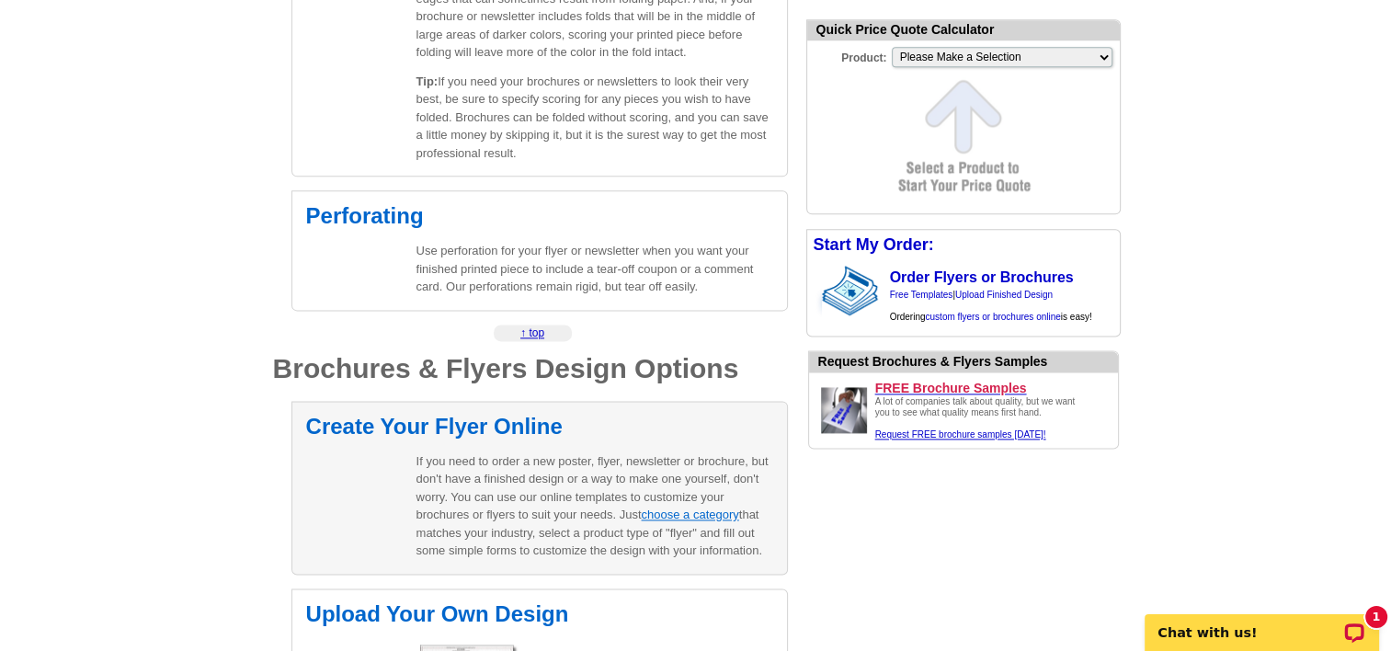
click at [687, 517] on link "choose a category" at bounding box center [689, 515] width 97 height 14
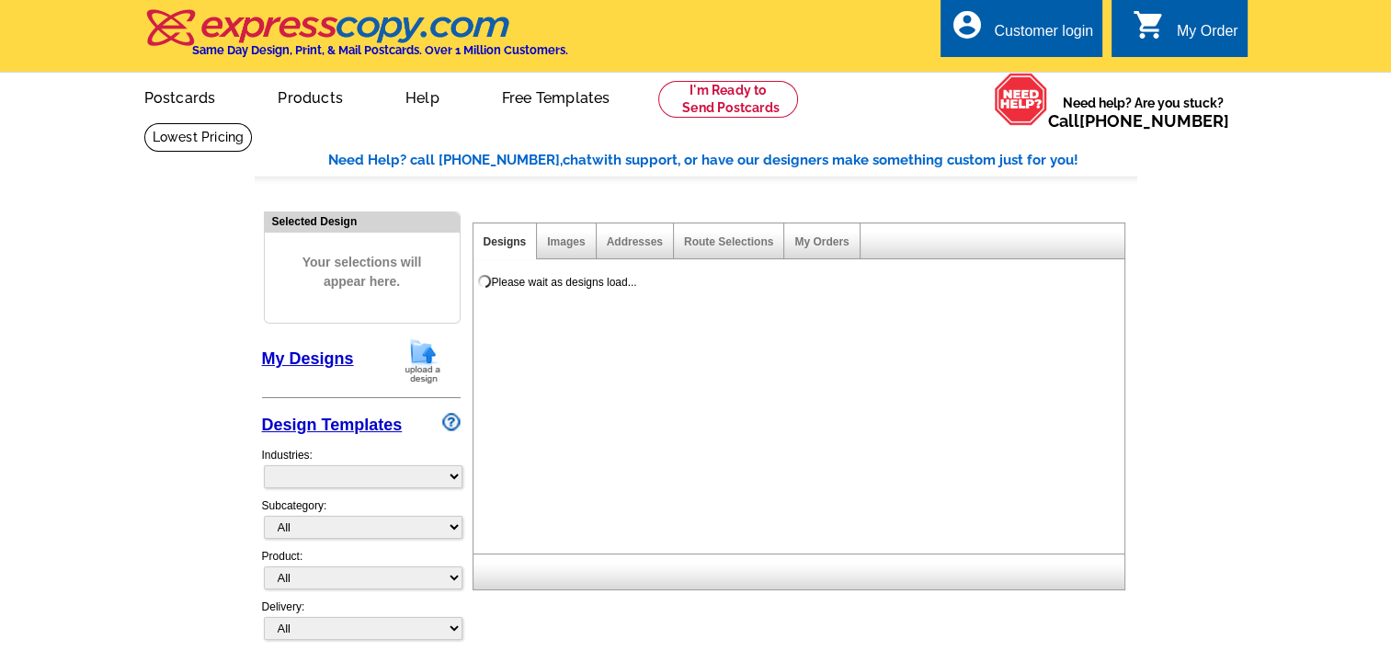
select select "785"
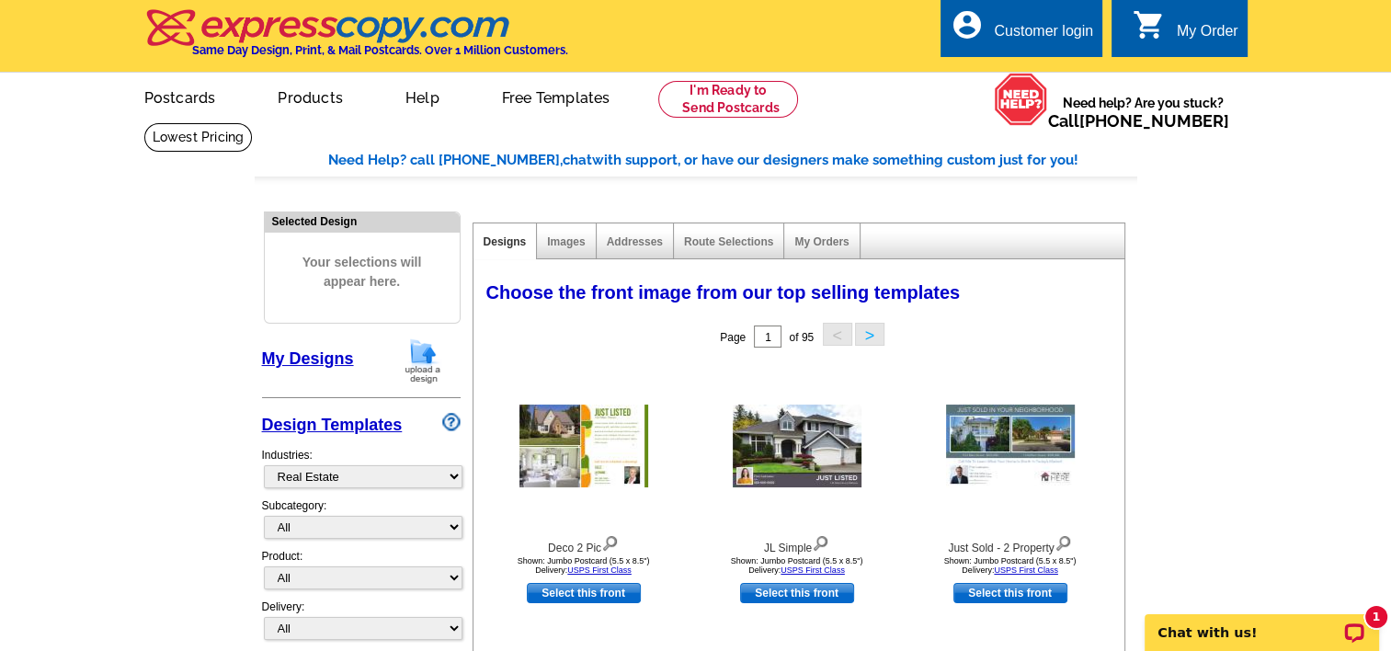
click at [294, 361] on link "My Designs" at bounding box center [308, 358] width 92 height 18
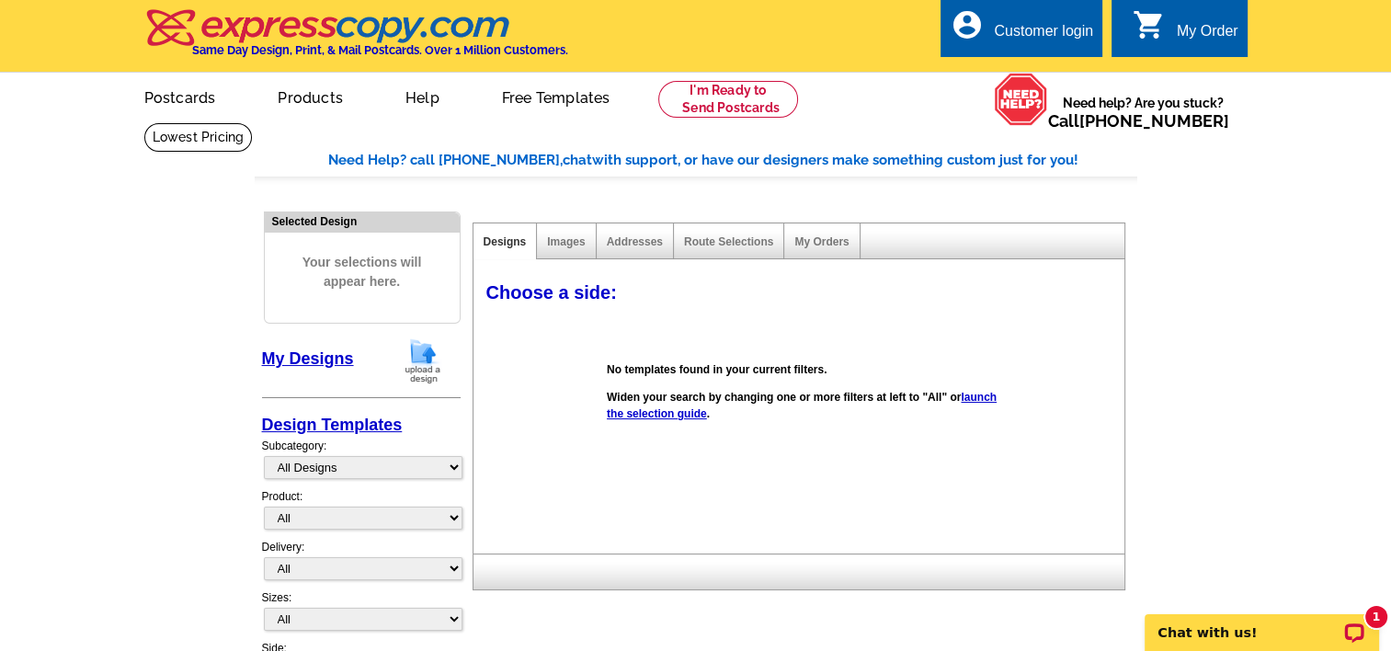
click at [650, 413] on link "launch the selection guide" at bounding box center [802, 405] width 390 height 29
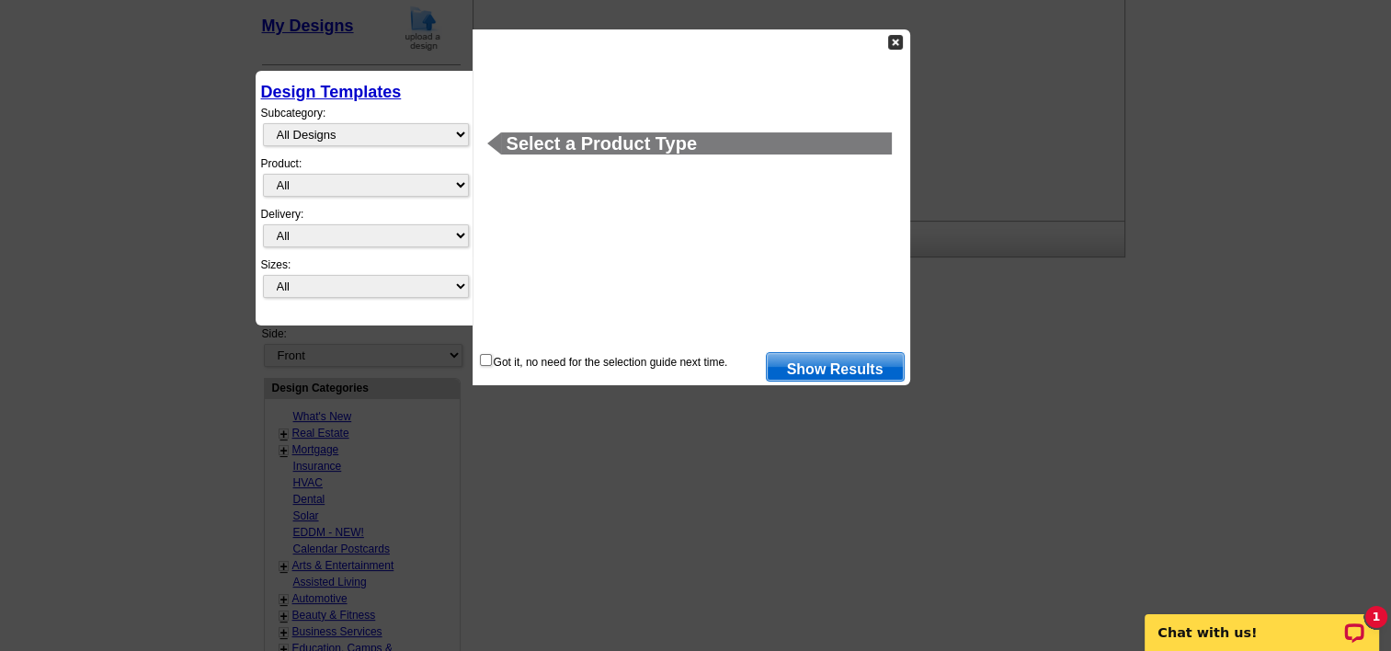
scroll to position [345, 0]
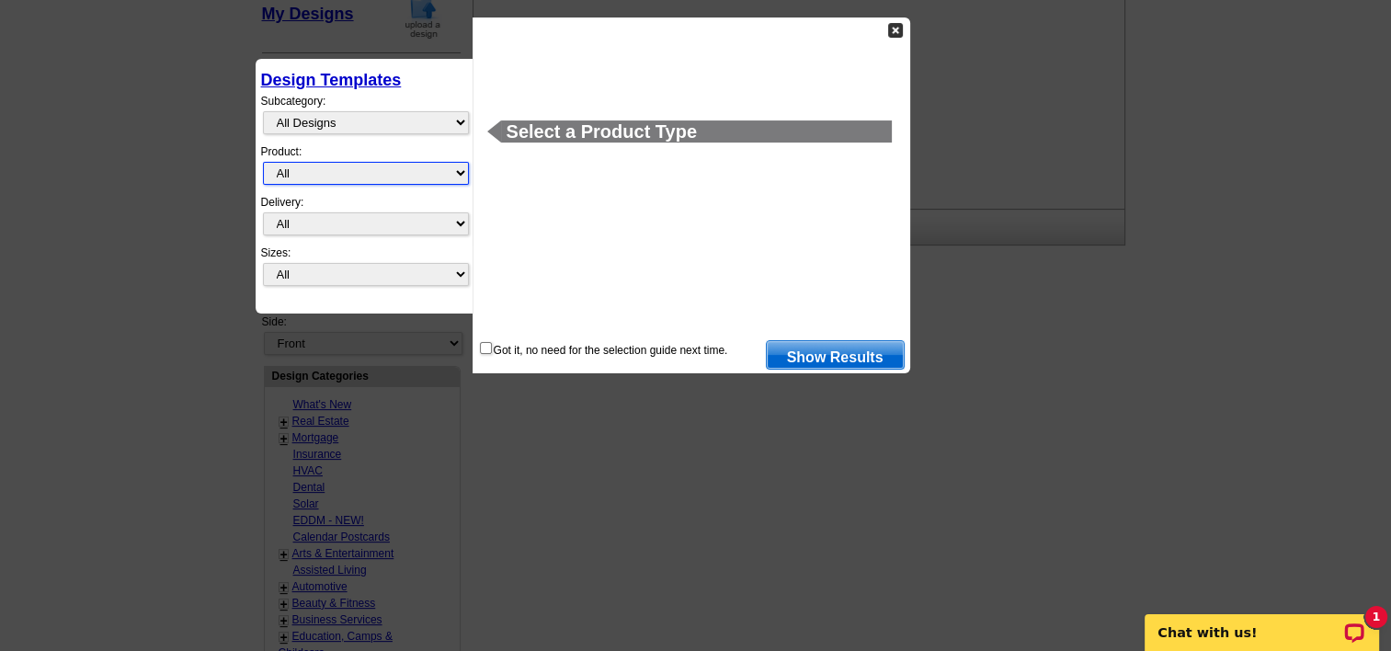
click at [439, 166] on select "All Postcards Letters and flyers Business Cards Door Hangers Greeting Cards" at bounding box center [366, 173] width 206 height 23
select select "2"
click at [263, 162] on select "All Postcards Letters and flyers Business Cards Door Hangers Greeting Cards" at bounding box center [366, 173] width 206 height 23
click at [828, 361] on link "Show Results" at bounding box center [835, 354] width 139 height 29
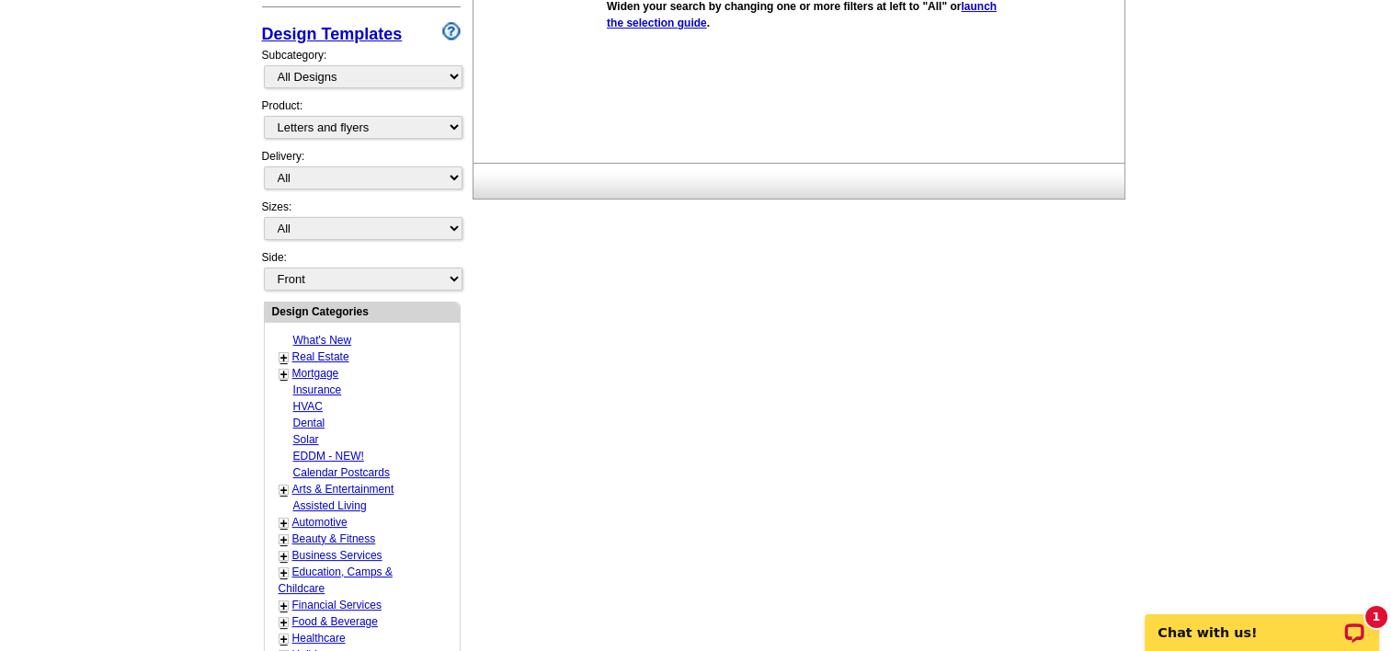
scroll to position [0, 0]
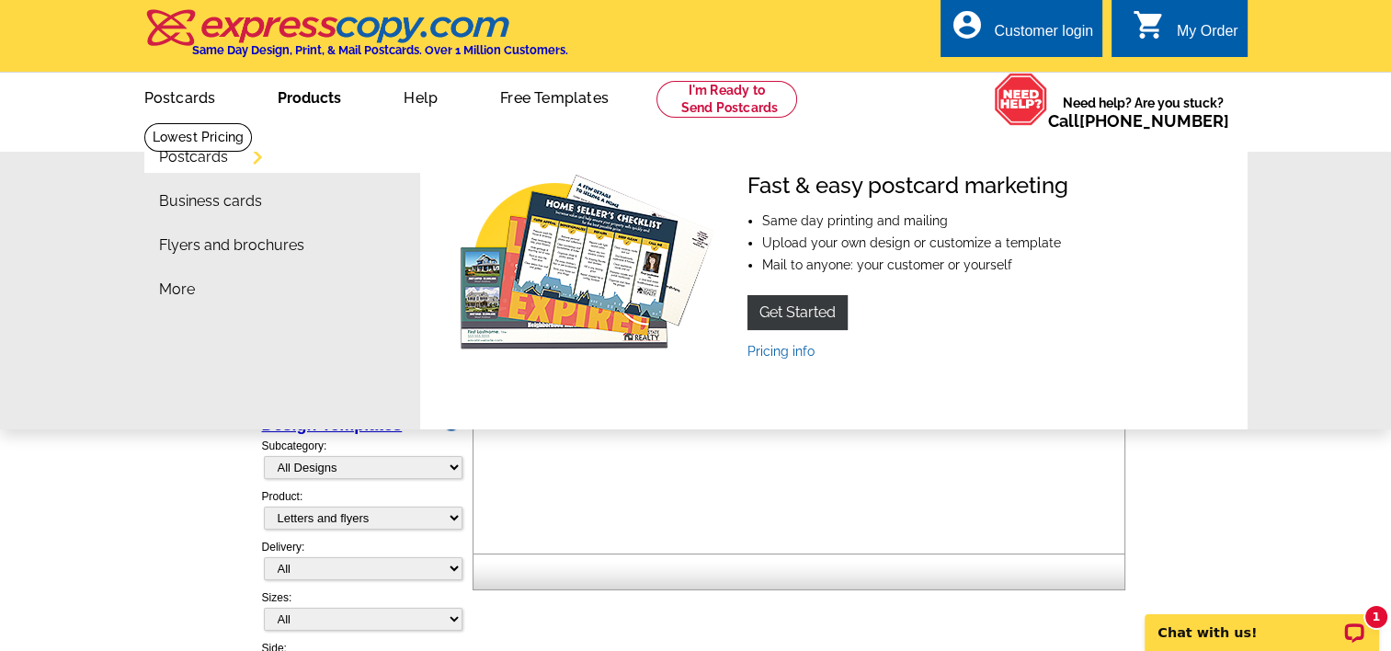
click at [298, 102] on link "Products" at bounding box center [309, 95] width 122 height 43
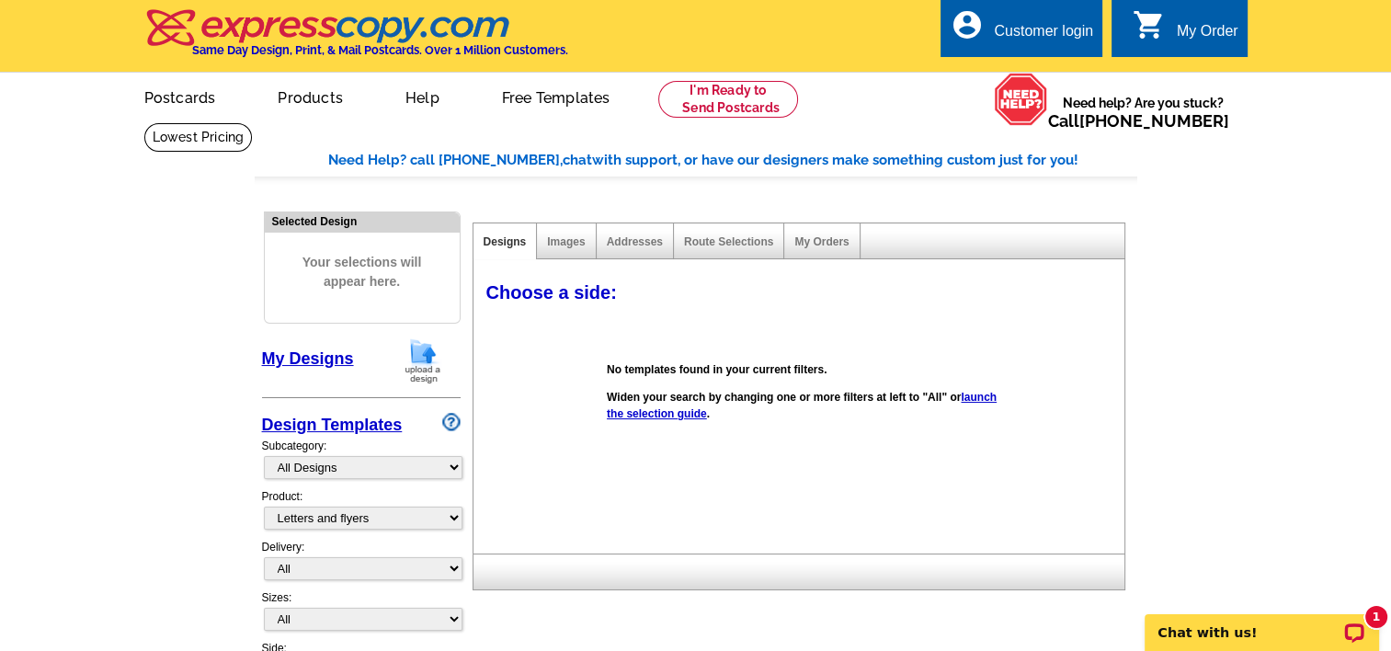
click at [301, 102] on link "Products" at bounding box center [310, 95] width 124 height 43
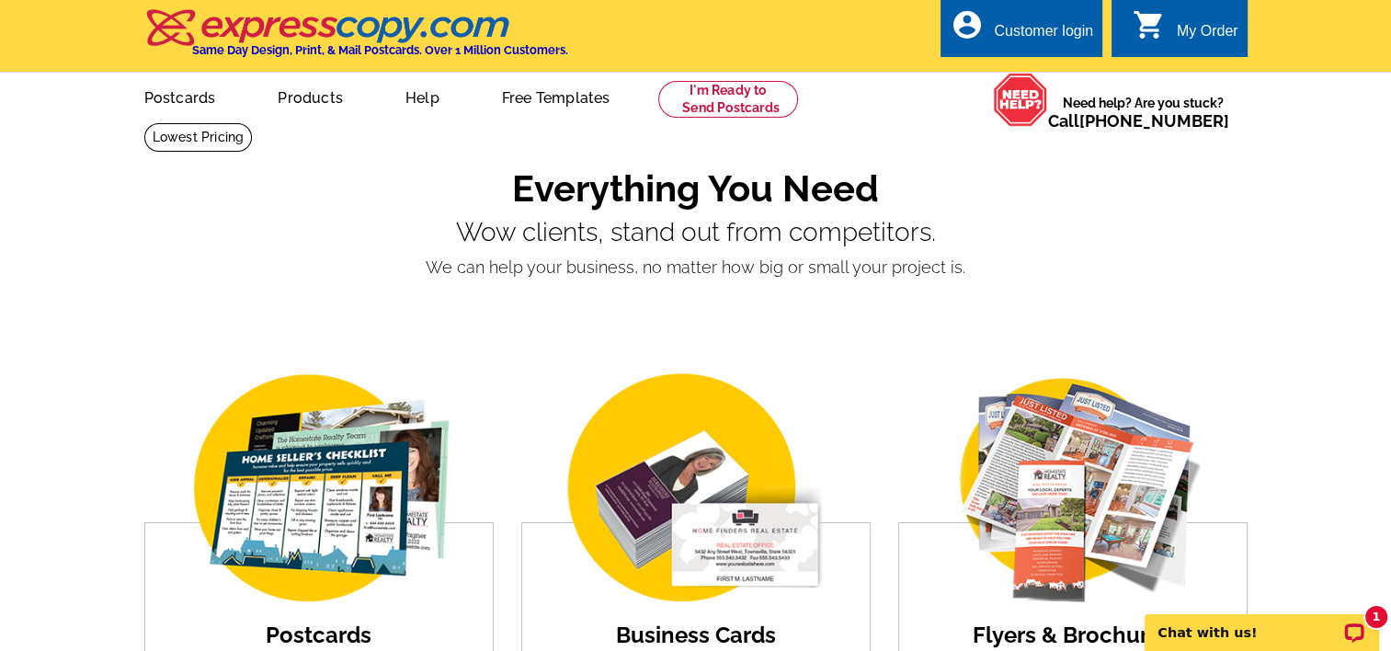
click at [1062, 622] on div "Flyers & Brochures Upload Designs" at bounding box center [1072, 607] width 349 height 171
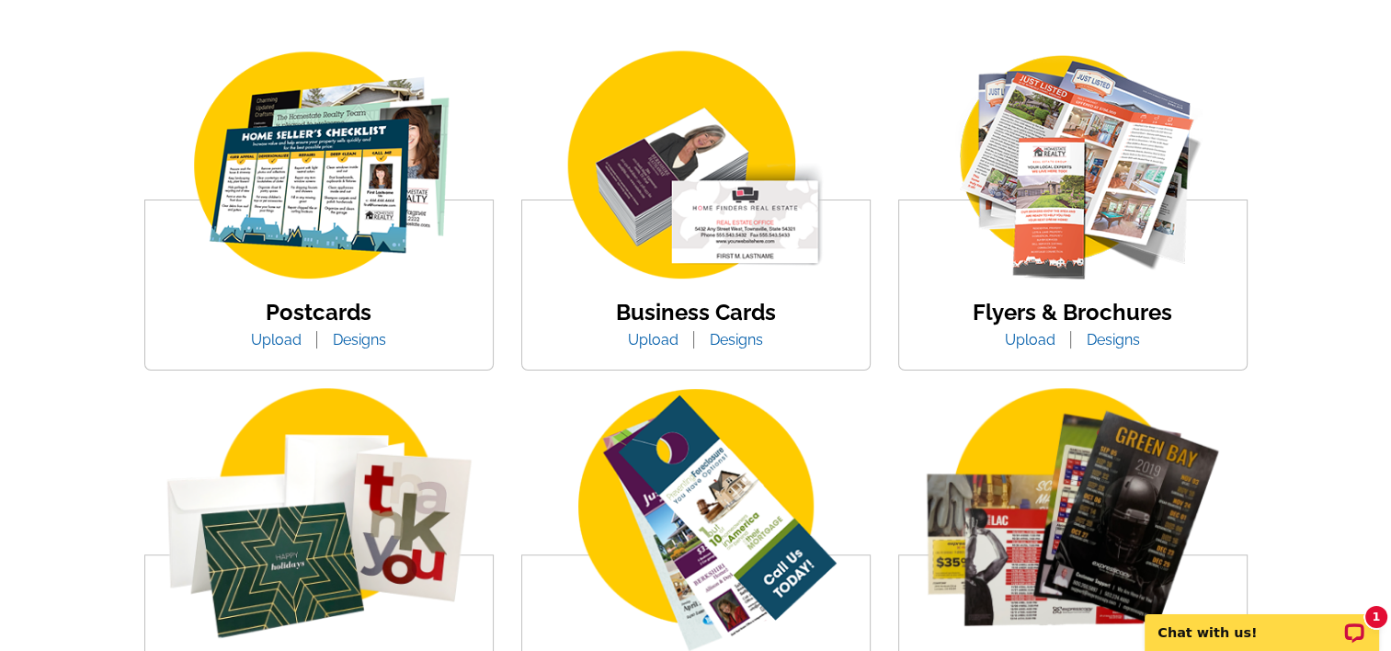
scroll to position [327, 0]
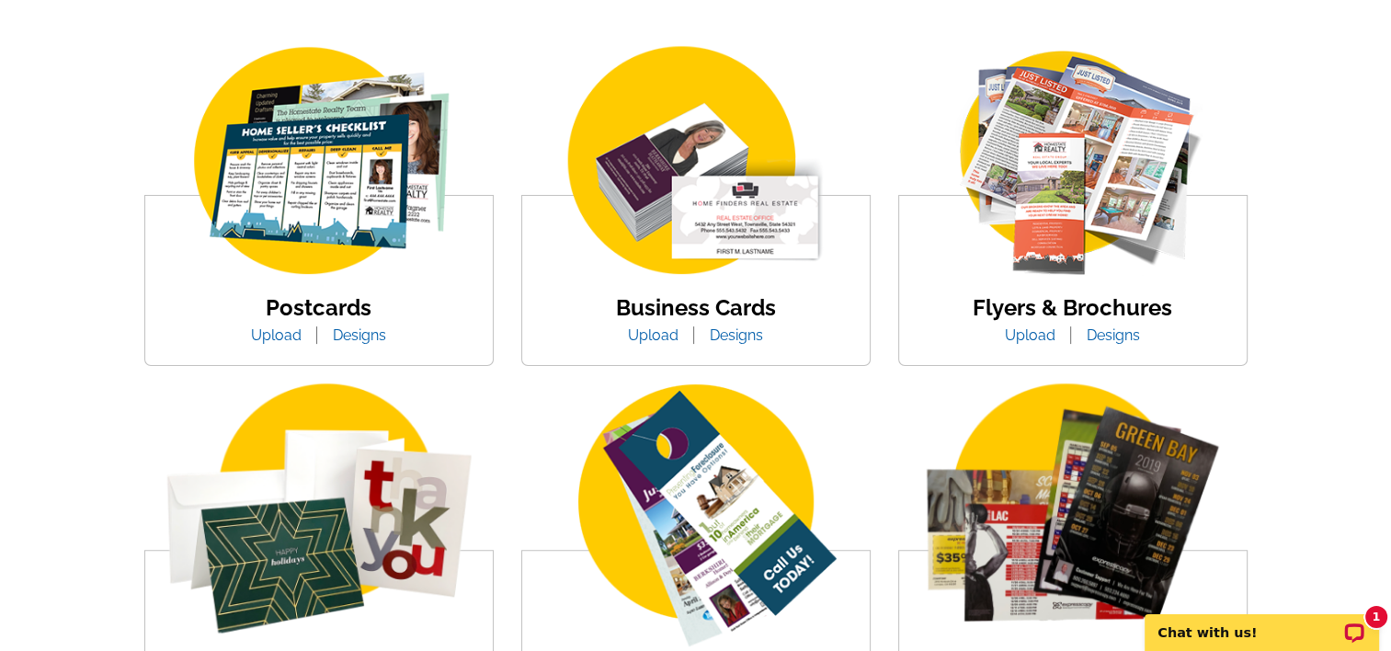
click at [1089, 216] on img at bounding box center [1073, 162] width 313 height 242
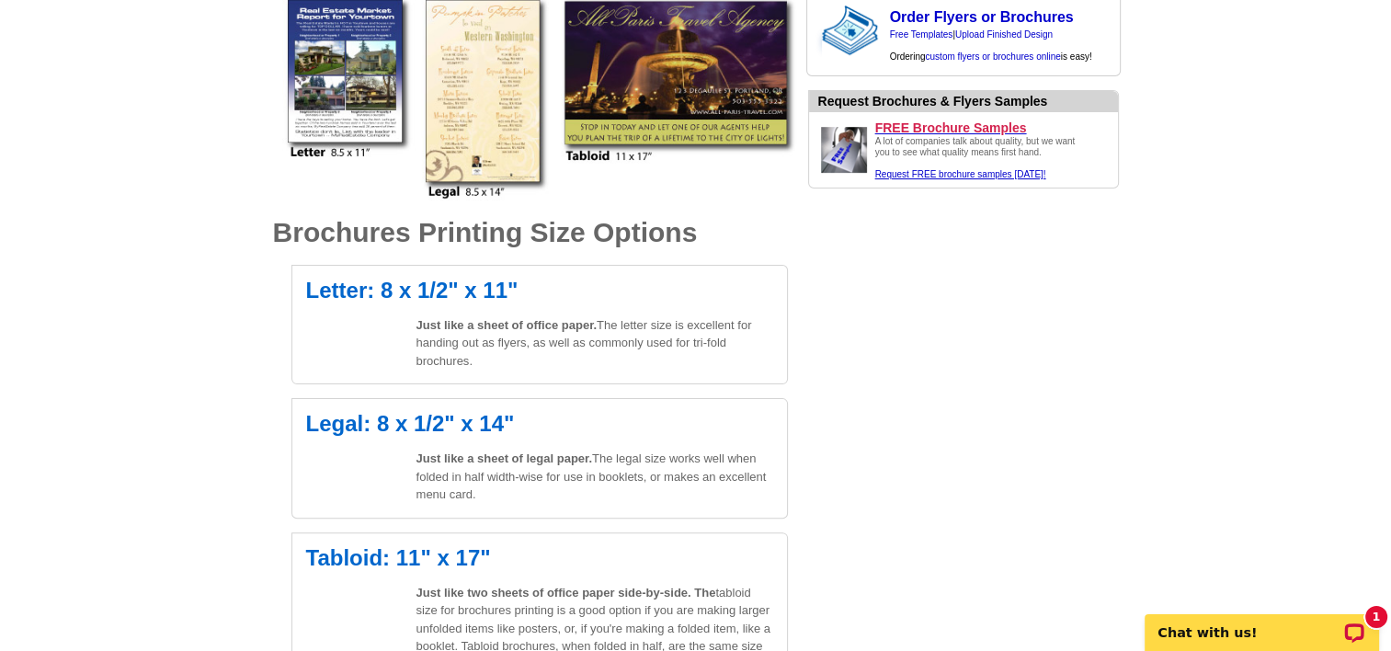
scroll to position [456, 0]
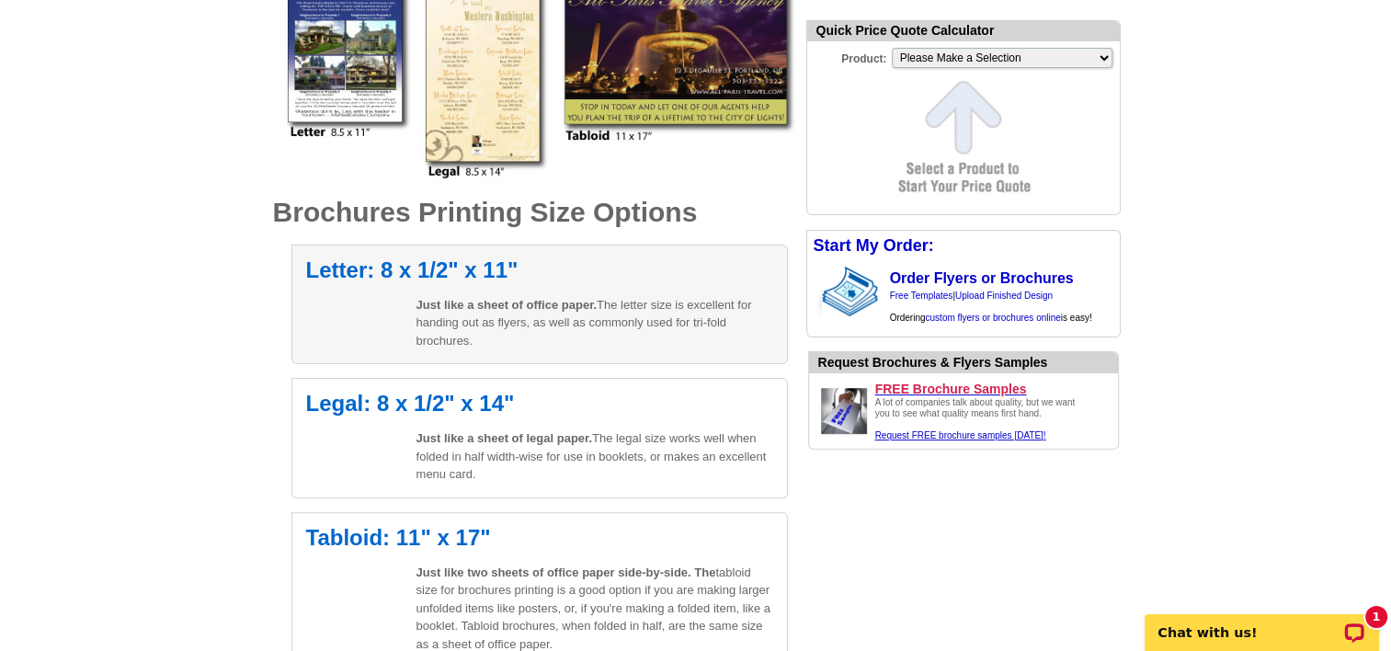
click at [433, 274] on h2 "Letter: 8 x 1/2" x 11"" at bounding box center [539, 270] width 467 height 22
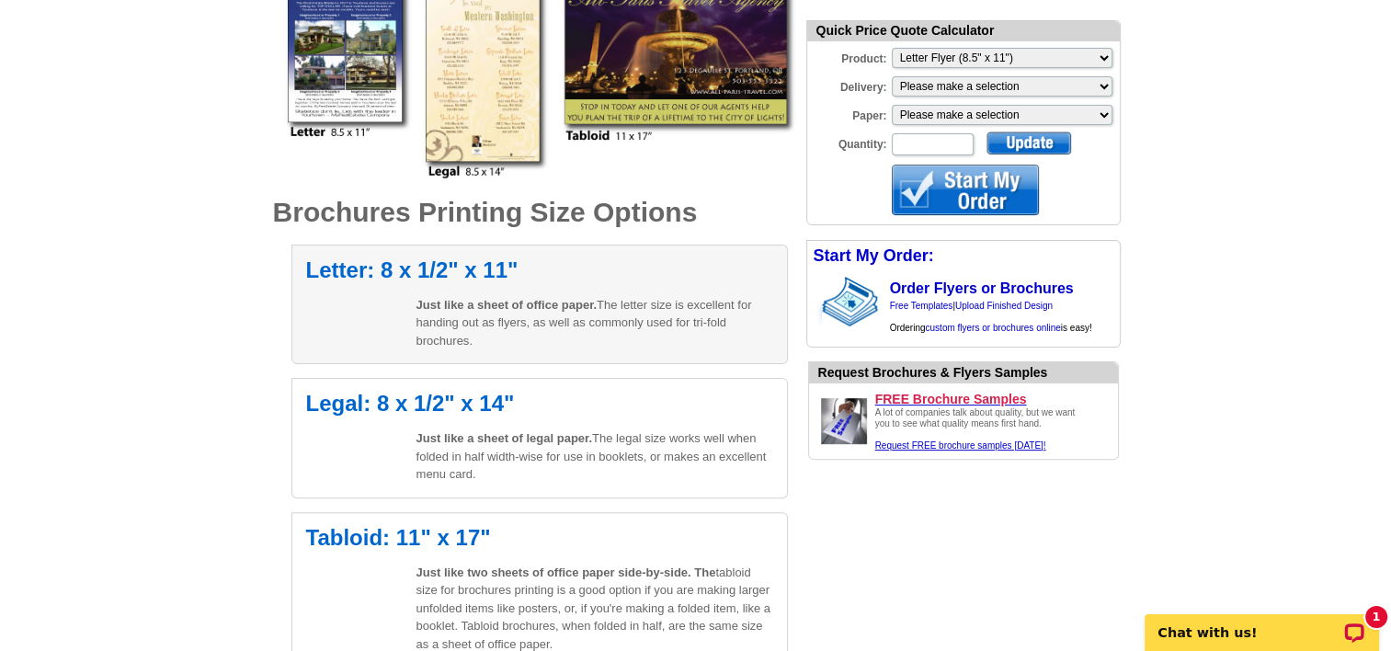
click at [379, 308] on div "Letter: 8 x 1/2" x 11" Just like a sheet of office paper. The letter size is ex…" at bounding box center [539, 305] width 496 height 120
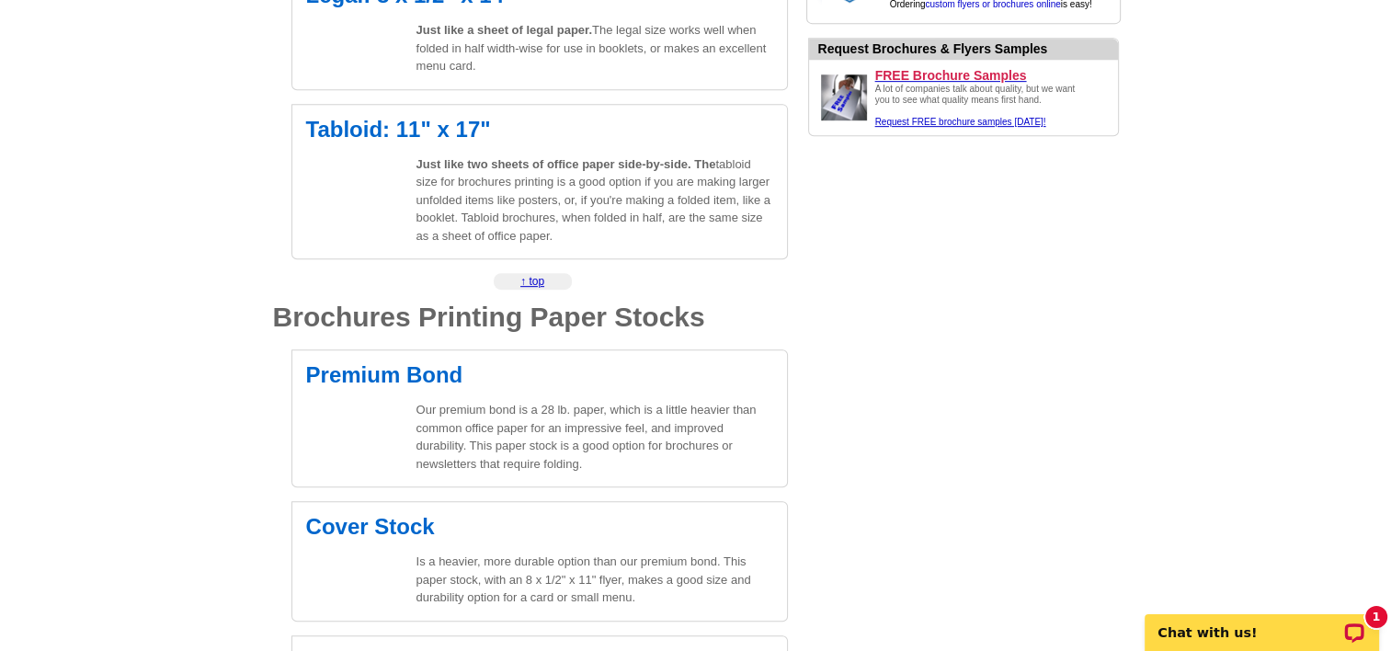
scroll to position [811, 0]
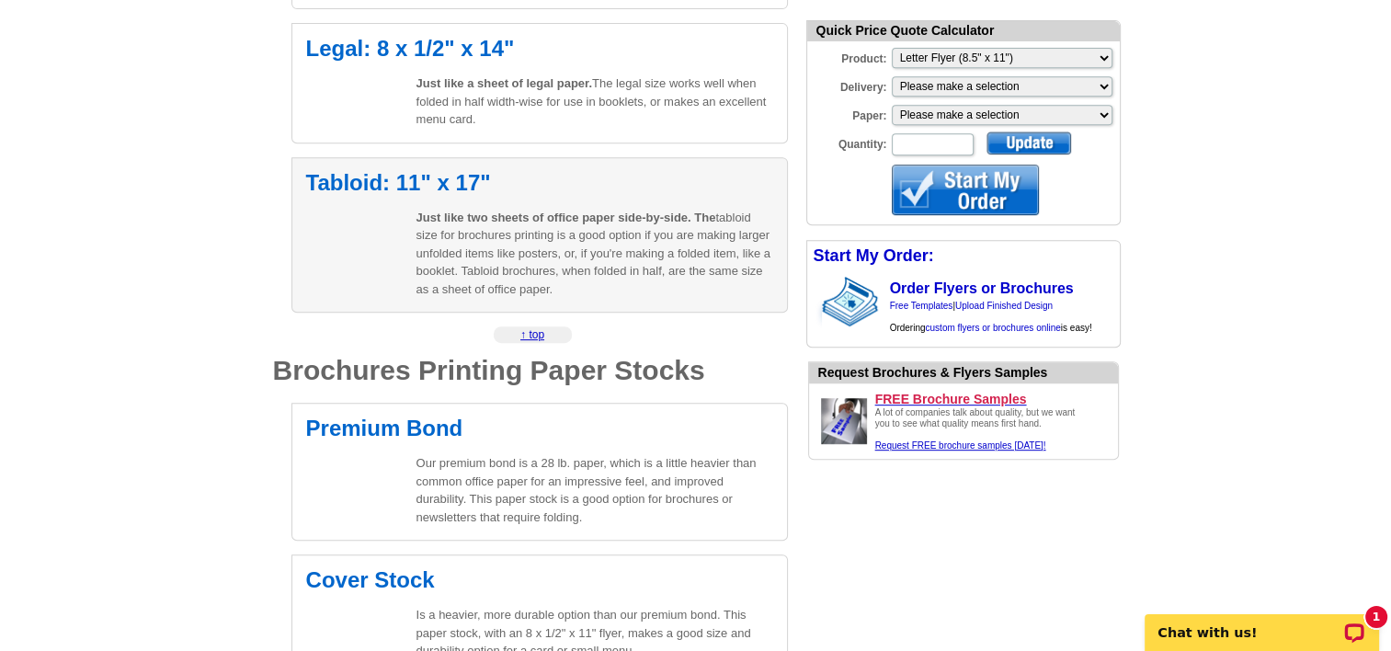
click at [374, 184] on h2 "Tabloid: 11" x 17"" at bounding box center [539, 183] width 467 height 22
select select "8"
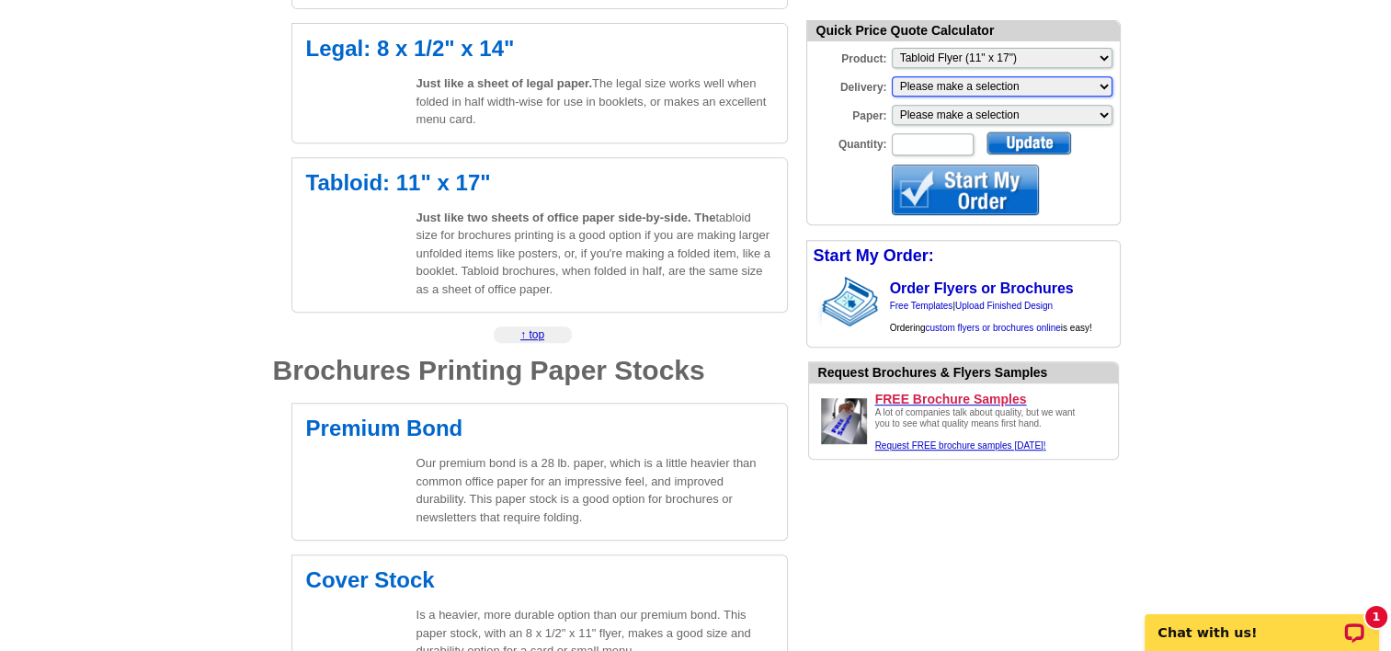
click at [1101, 81] on select "Please make a selection Print + Address+USPS First Class Print-Only+Shipped To …" at bounding box center [1002, 86] width 221 height 20
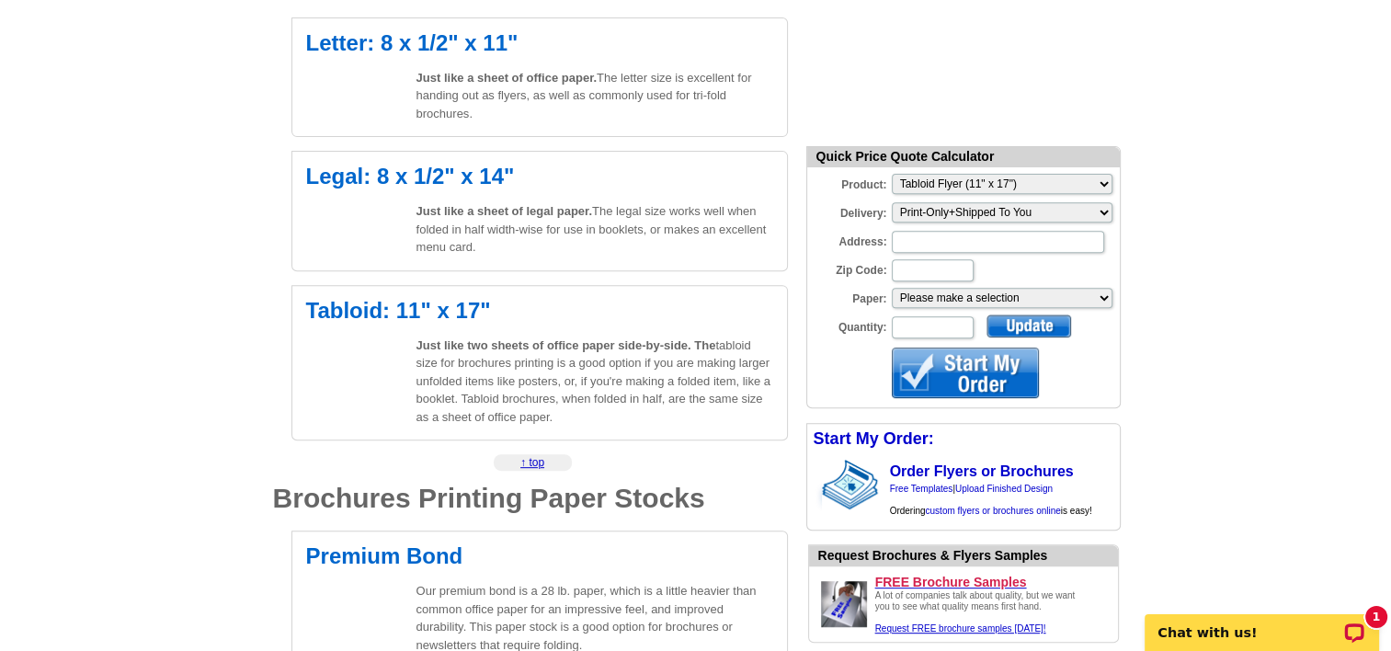
scroll to position [680, 0]
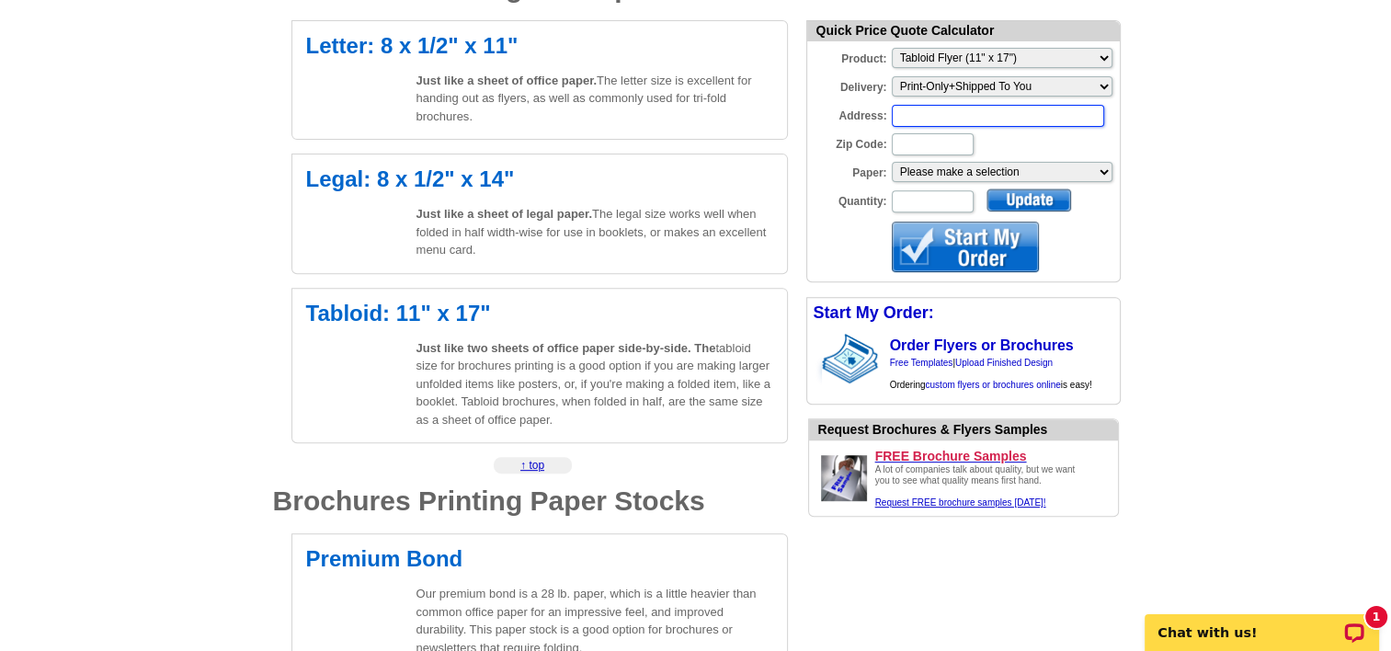
click at [928, 116] on input "Address:" at bounding box center [998, 116] width 212 height 22
type input "12725 Taustin Ln"
type input "20170"
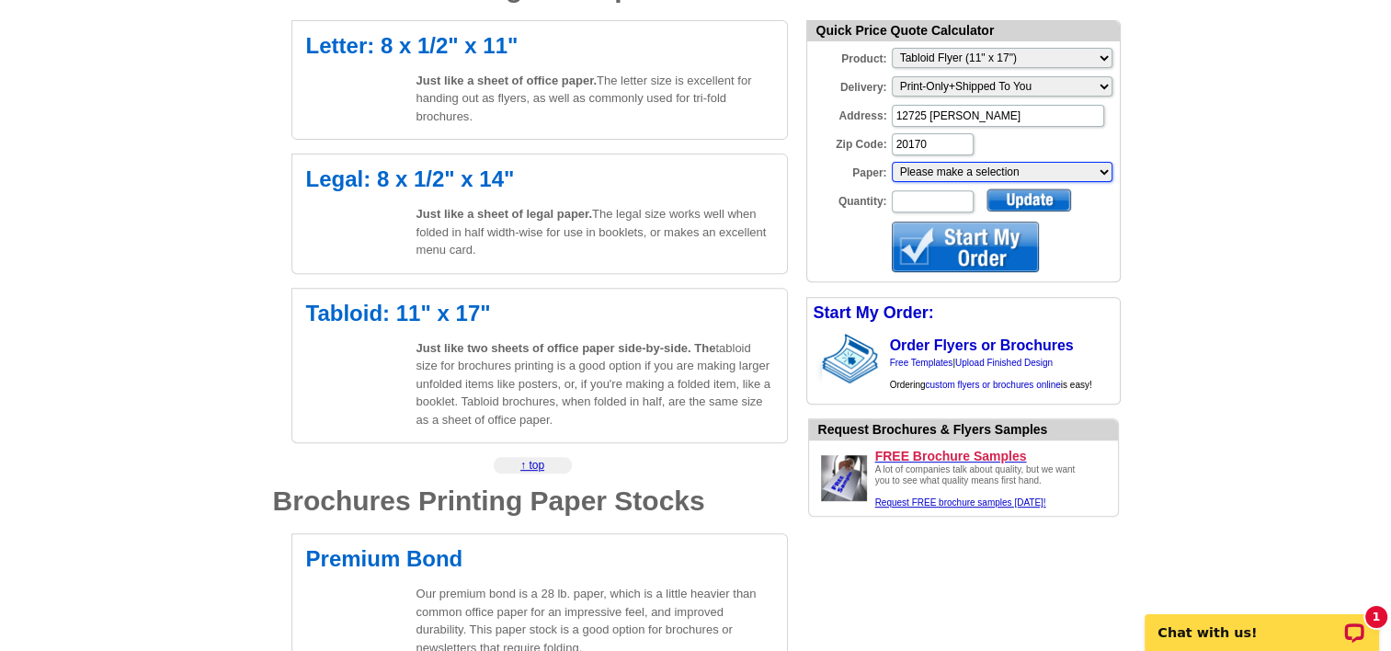
click at [975, 173] on select "Please make a selection Uncoated Heavy Card Stock Uncoated Cover Stock Regular …" at bounding box center [1002, 172] width 221 height 20
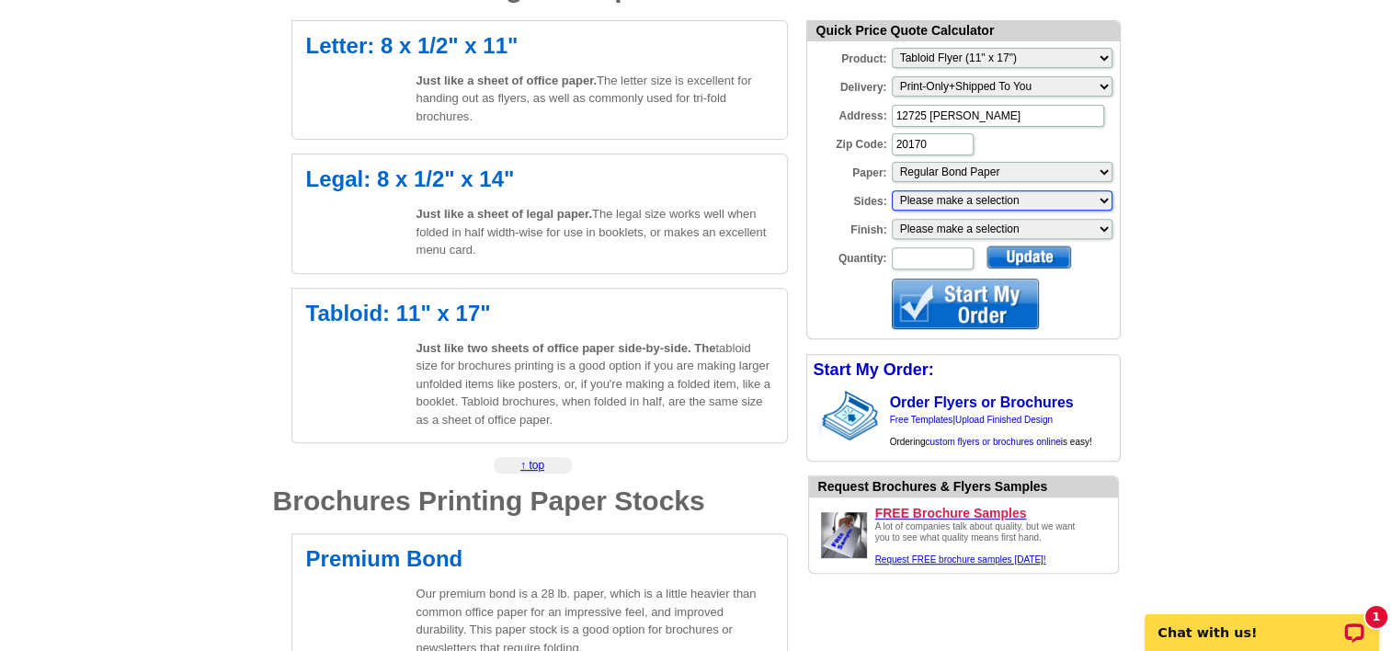
click at [1083, 199] on select "Please make a selection One sided, color Two sided, color + B/W Two sided, full…" at bounding box center [1002, 200] width 221 height 20
select select "3"
click at [892, 190] on select "Please make a selection One sided, color Two sided, color + B/W Two sided, full…" at bounding box center [1002, 200] width 221 height 20
click at [918, 259] on input "Quantity:" at bounding box center [933, 258] width 82 height 22
type input "250"
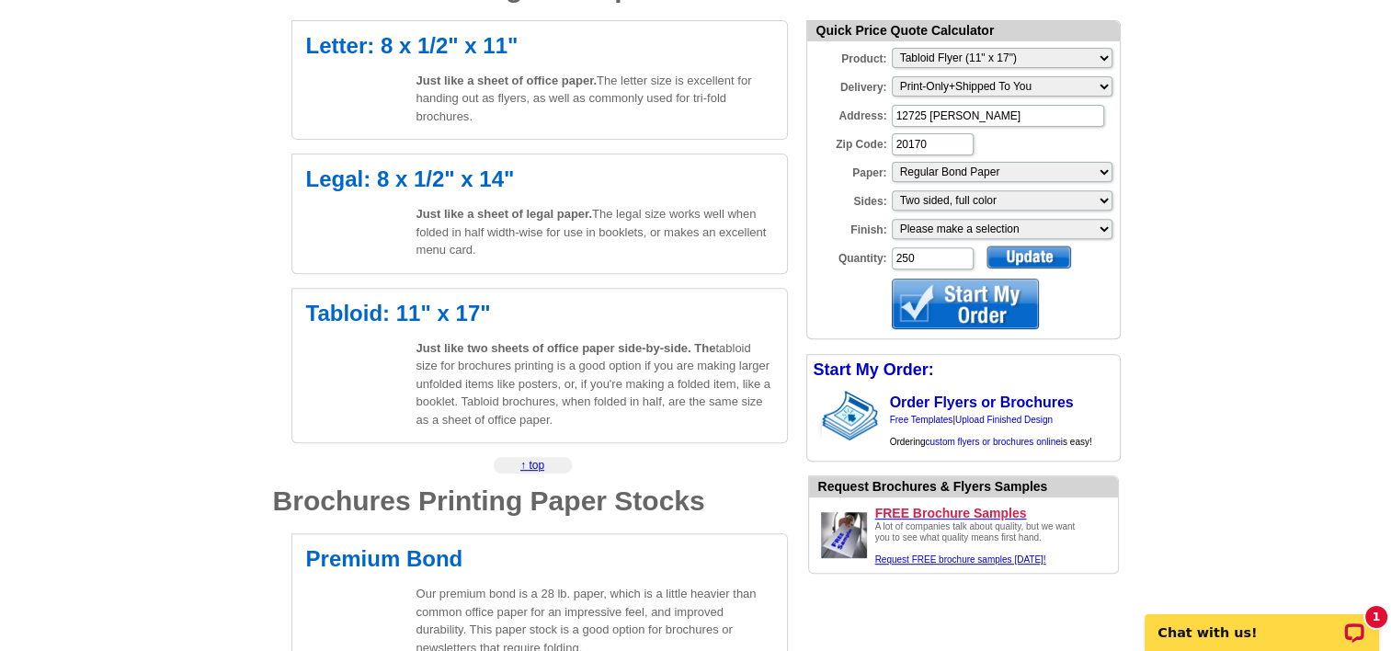
click at [1031, 254] on div at bounding box center [1029, 256] width 85 height 23
click at [977, 302] on div at bounding box center [965, 304] width 147 height 51
